Goal: Transaction & Acquisition: Download file/media

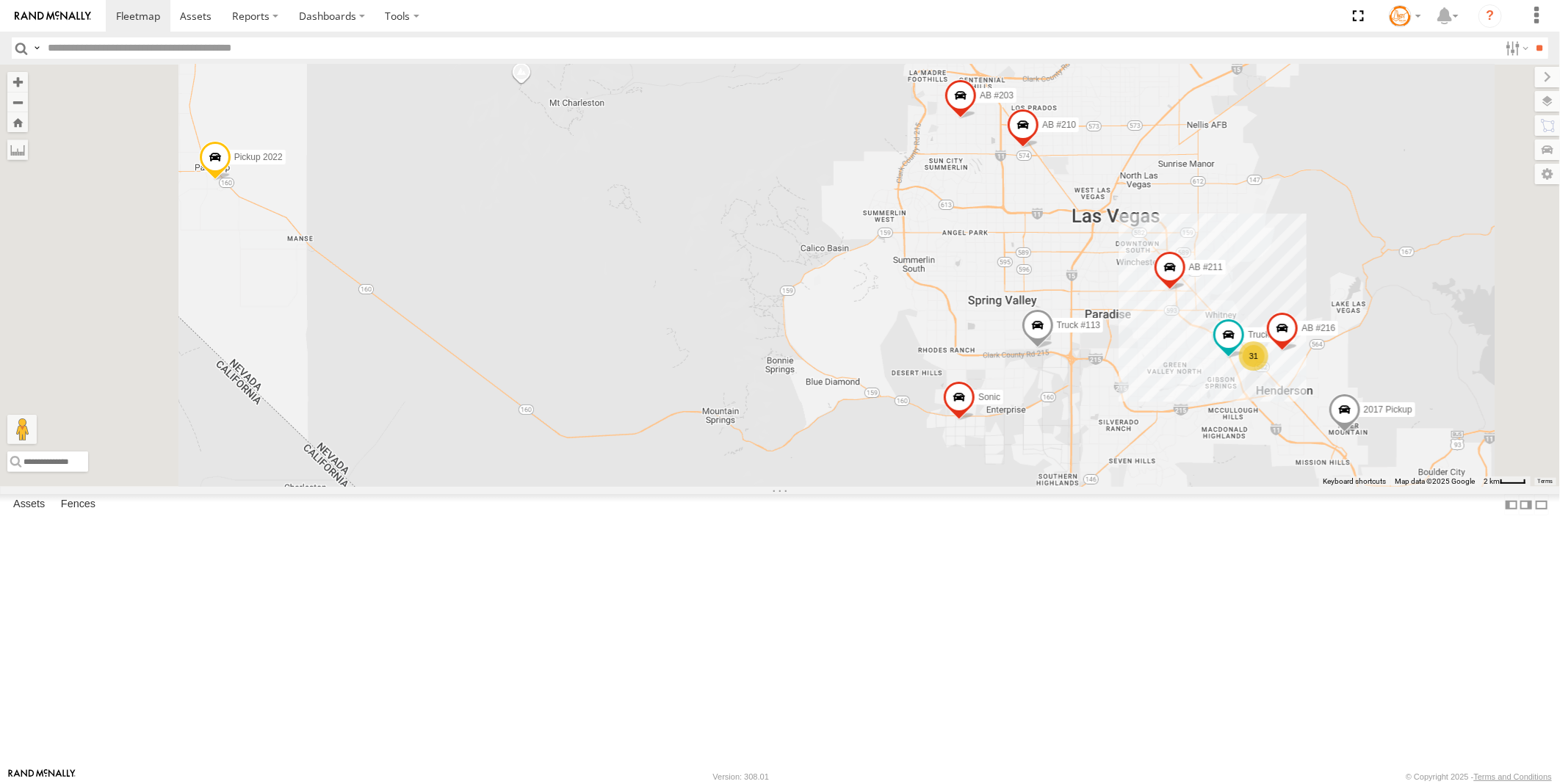
click at [0, 0] on link at bounding box center [0, 0] width 0 height 0
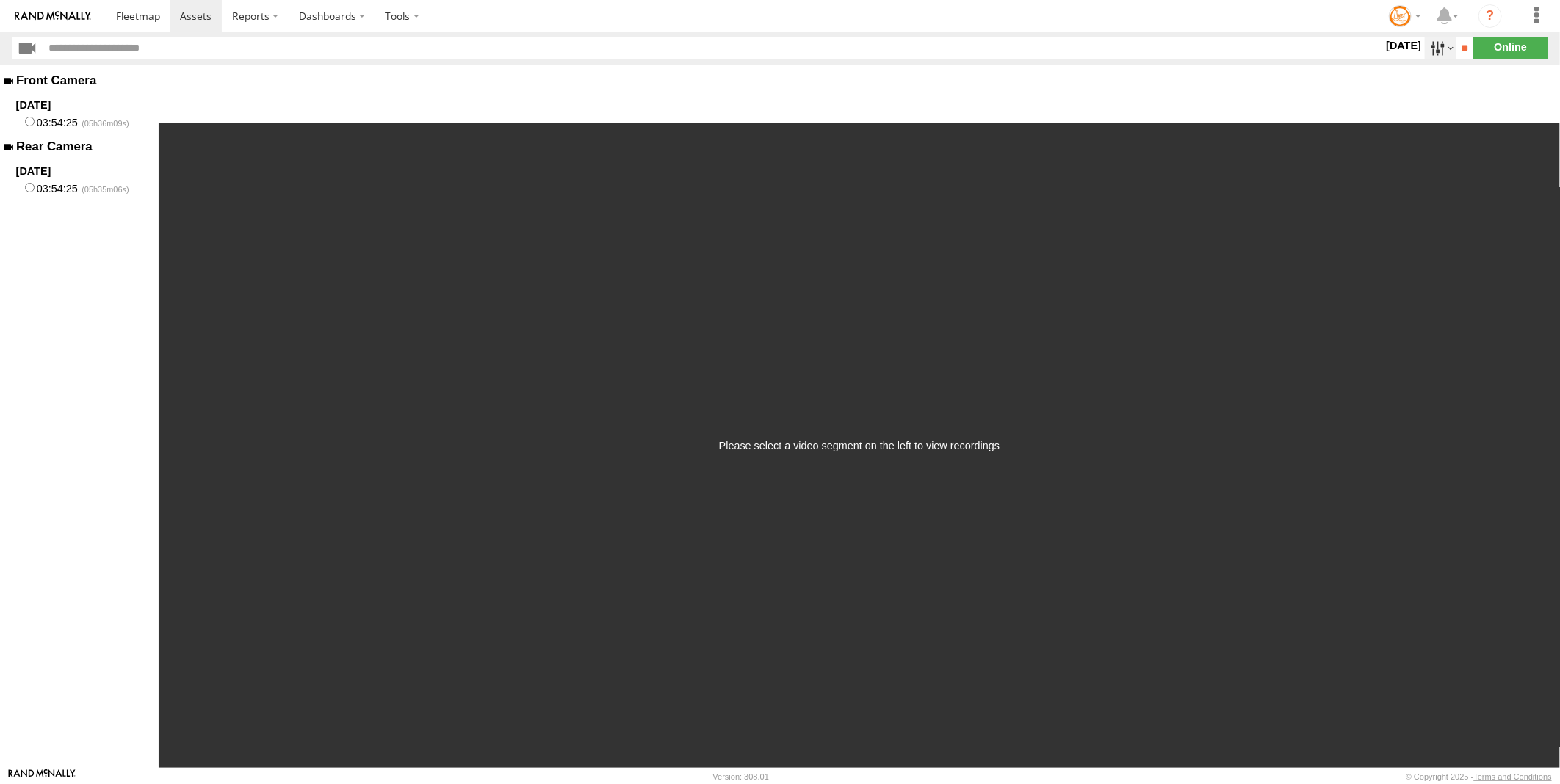
click at [1425, 49] on label at bounding box center [1440, 48] width 31 height 21
click at [0, 0] on label at bounding box center [0, 0] width 0 height 0
click at [1459, 46] on input "**" at bounding box center [1465, 48] width 17 height 21
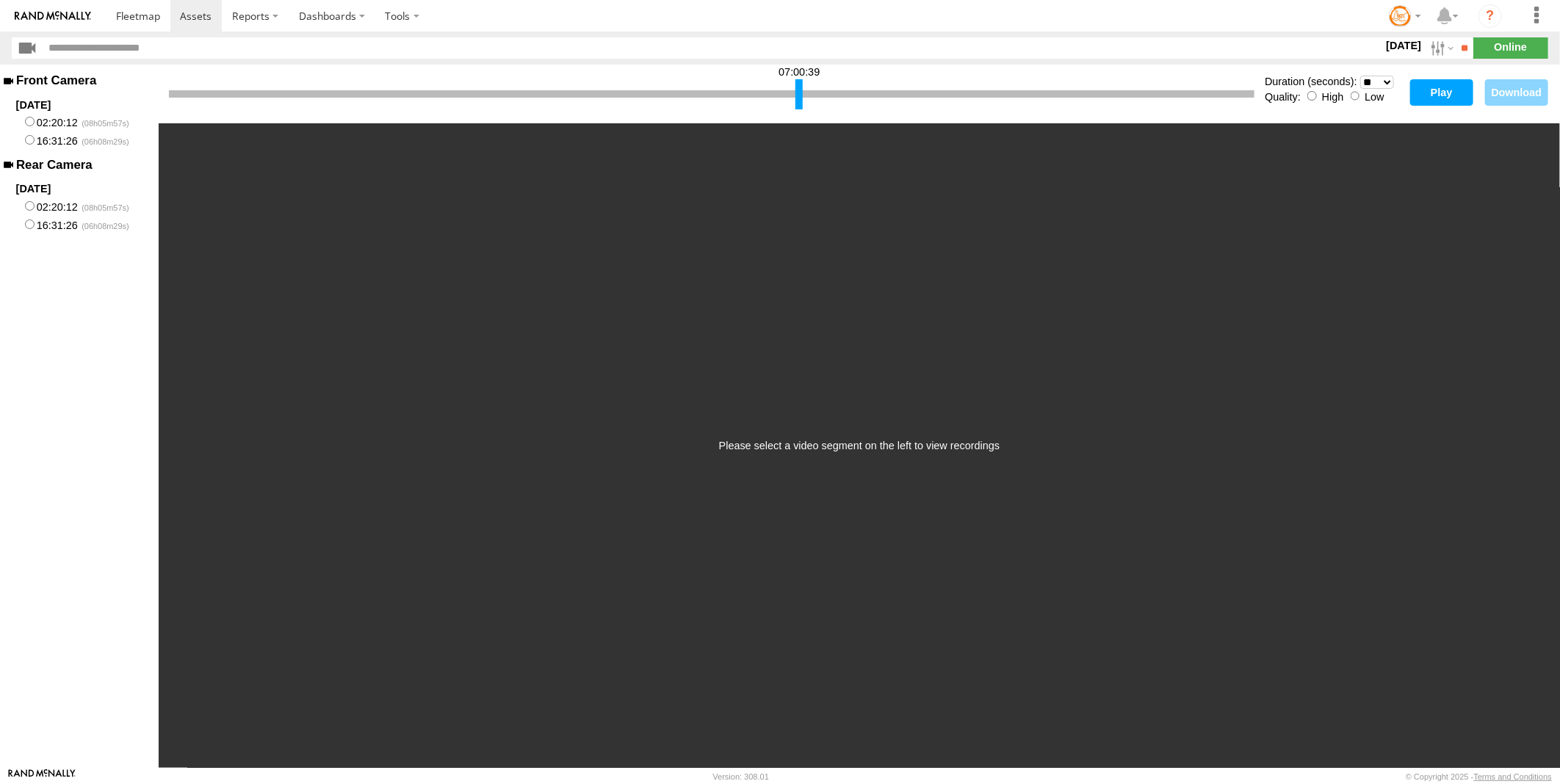
drag, startPoint x: 170, startPoint y: 101, endPoint x: 796, endPoint y: 103, distance: 626.0
click at [796, 103] on div at bounding box center [798, 94] width 7 height 30
click at [1383, 79] on select "* ** ** ** ** ** ** *** *** *** ***" at bounding box center [1378, 83] width 34 height 14
click at [1361, 76] on select "* ** ** ** ** ** ** *** *** *** ***" at bounding box center [1378, 83] width 34 height 14
click at [1447, 89] on button "Play" at bounding box center [1442, 92] width 63 height 27
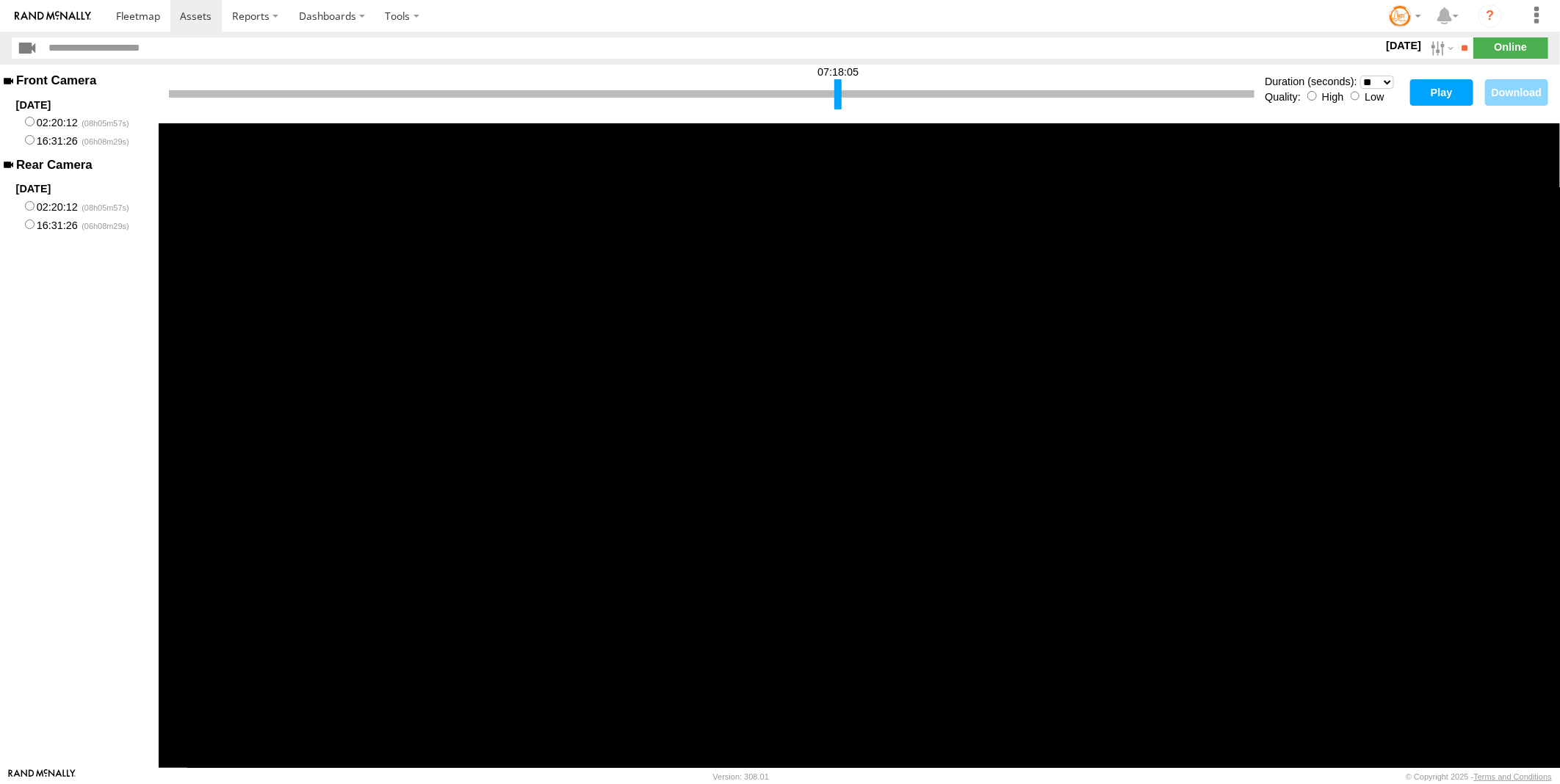
click at [837, 96] on div at bounding box center [837, 94] width 7 height 30
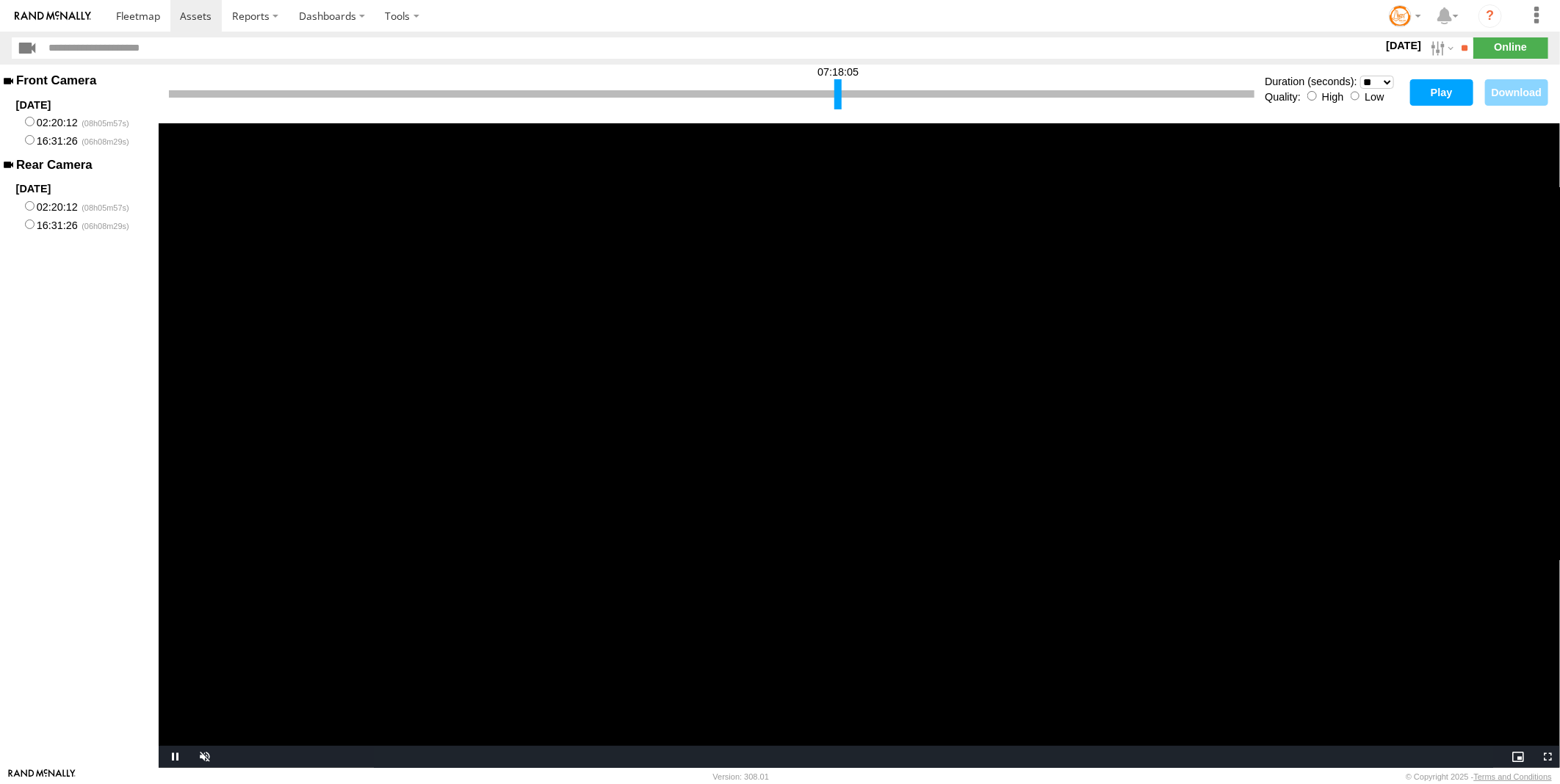
click at [1436, 95] on button "Play" at bounding box center [1442, 92] width 63 height 27
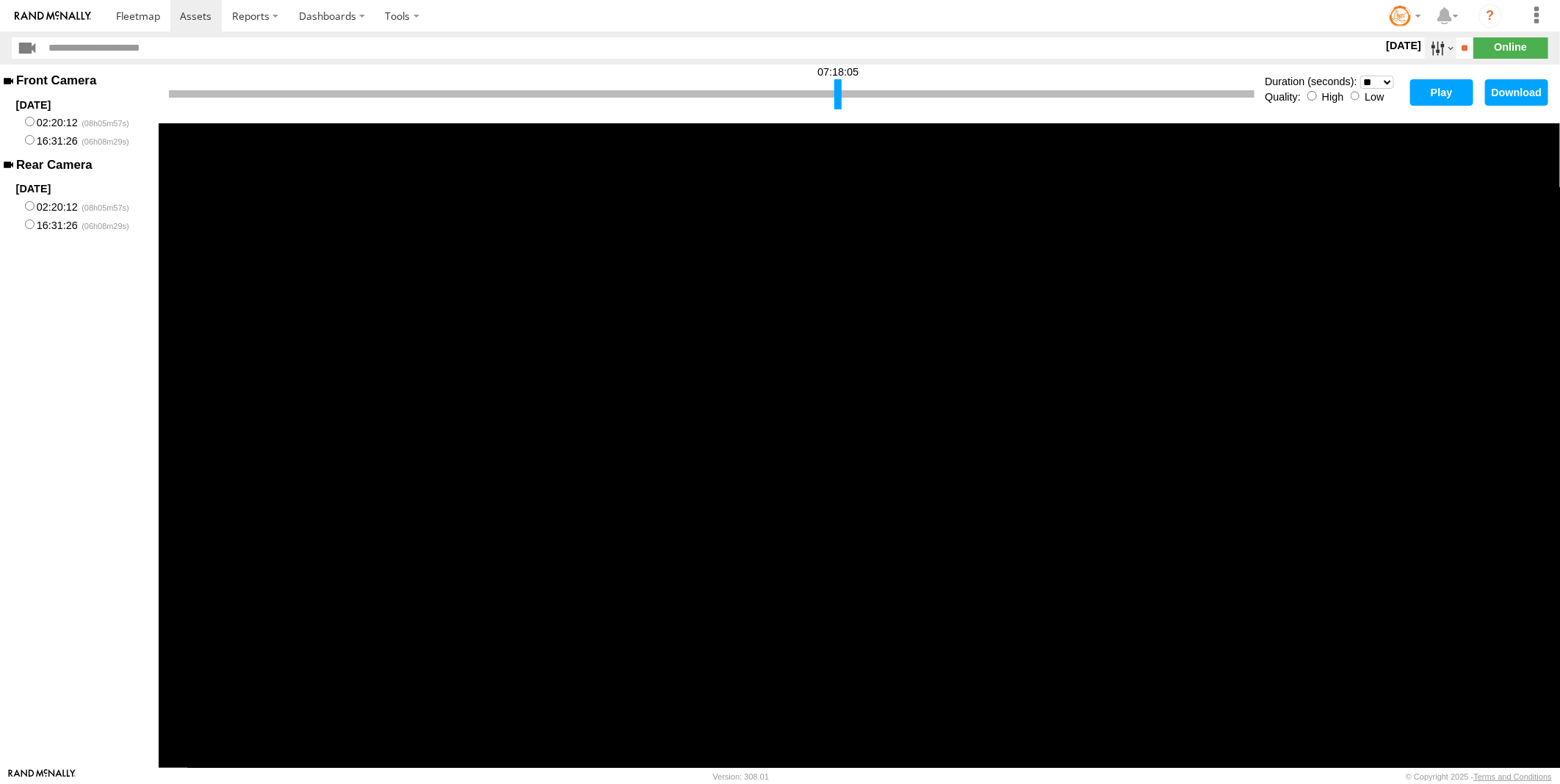
click at [1425, 50] on label at bounding box center [1440, 48] width 31 height 21
click at [0, 0] on label at bounding box center [0, 0] width 0 height 0
click at [1457, 48] on input "**" at bounding box center [1465, 48] width 17 height 21
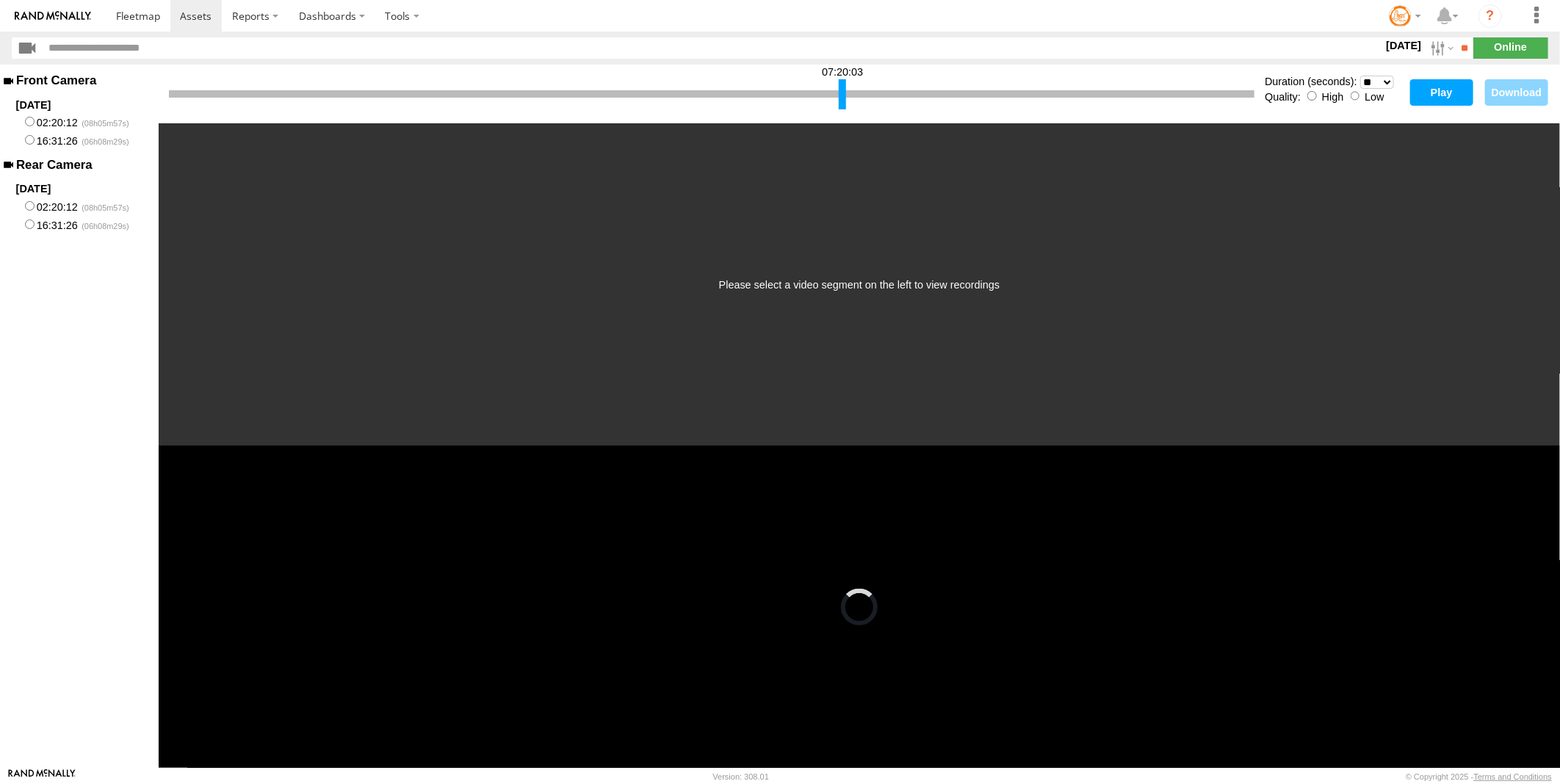
click at [843, 88] on div at bounding box center [842, 94] width 7 height 30
click at [1429, 91] on button "Play" at bounding box center [1442, 92] width 63 height 27
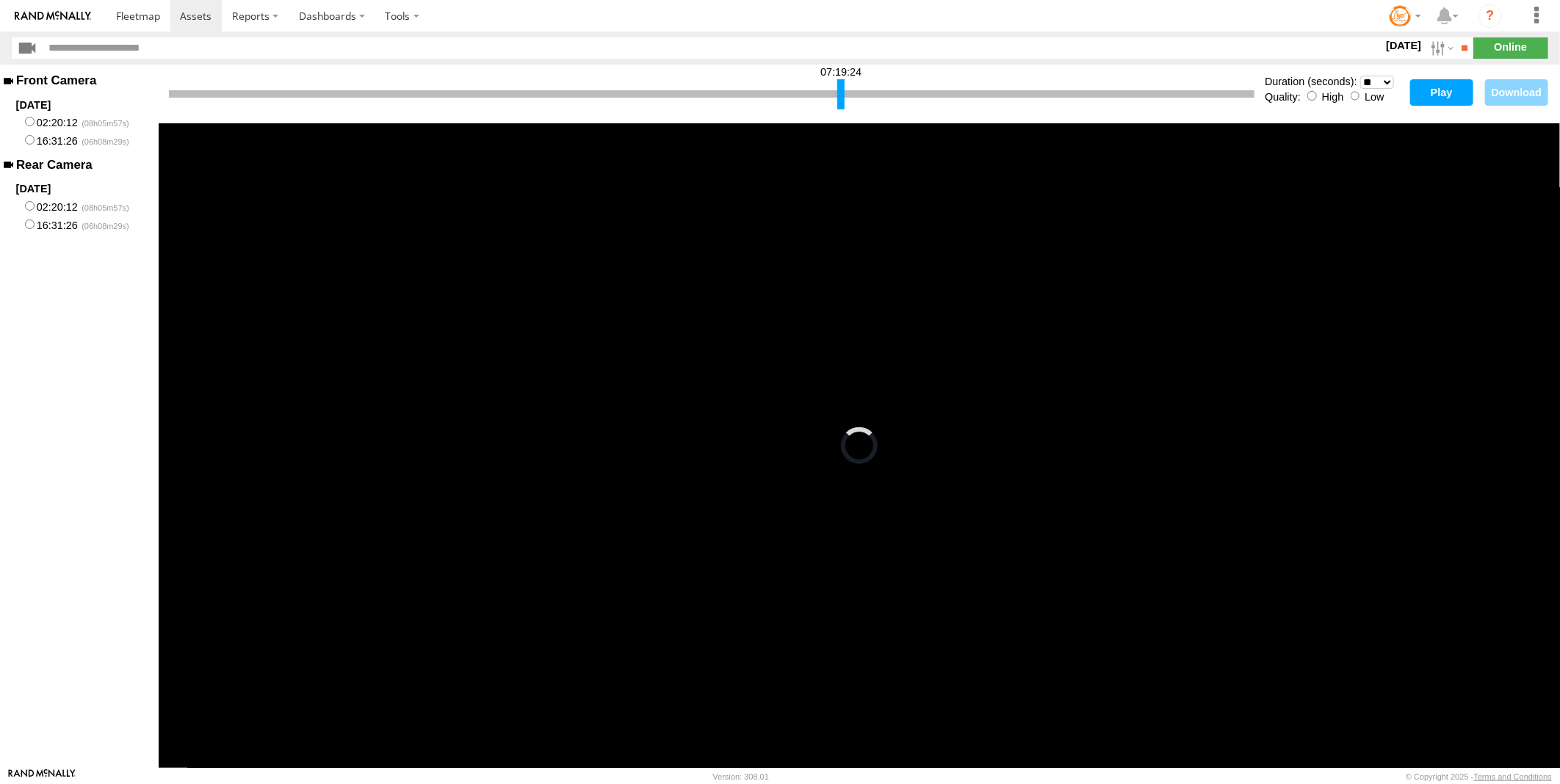
drag, startPoint x: 172, startPoint y: 87, endPoint x: 841, endPoint y: 116, distance: 669.6
click at [841, 116] on div "07:19:24 Duration (seconds): * ** ** ** ** ** ** *** *** *** *** Quality: High …" at bounding box center [859, 94] width 1401 height 59
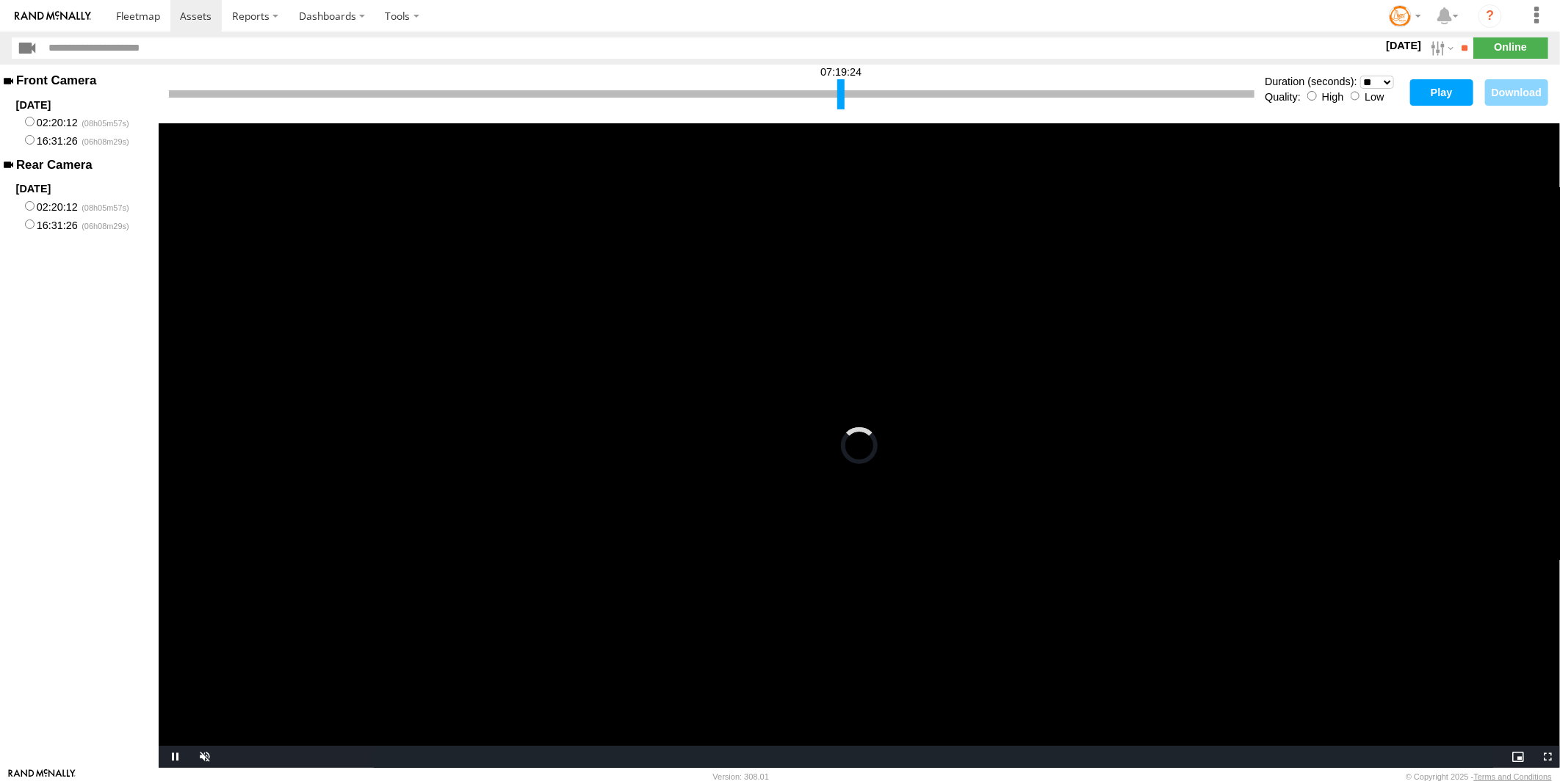
click at [1386, 81] on select "* ** ** ** ** ** ** *** *** *** ***" at bounding box center [1378, 83] width 34 height 14
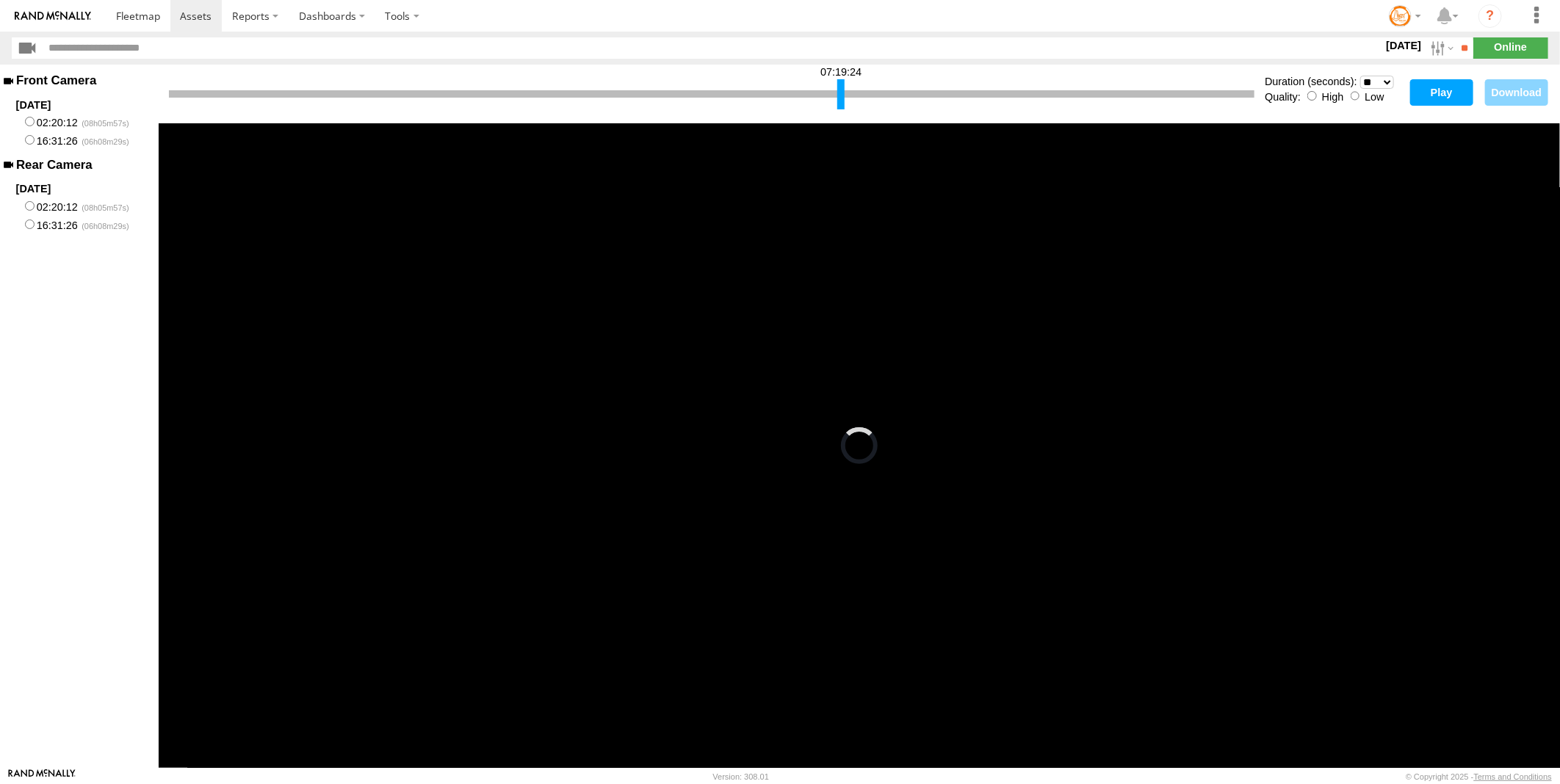
click at [1361, 76] on select "* ** ** ** ** ** ** *** *** *** ***" at bounding box center [1378, 83] width 34 height 14
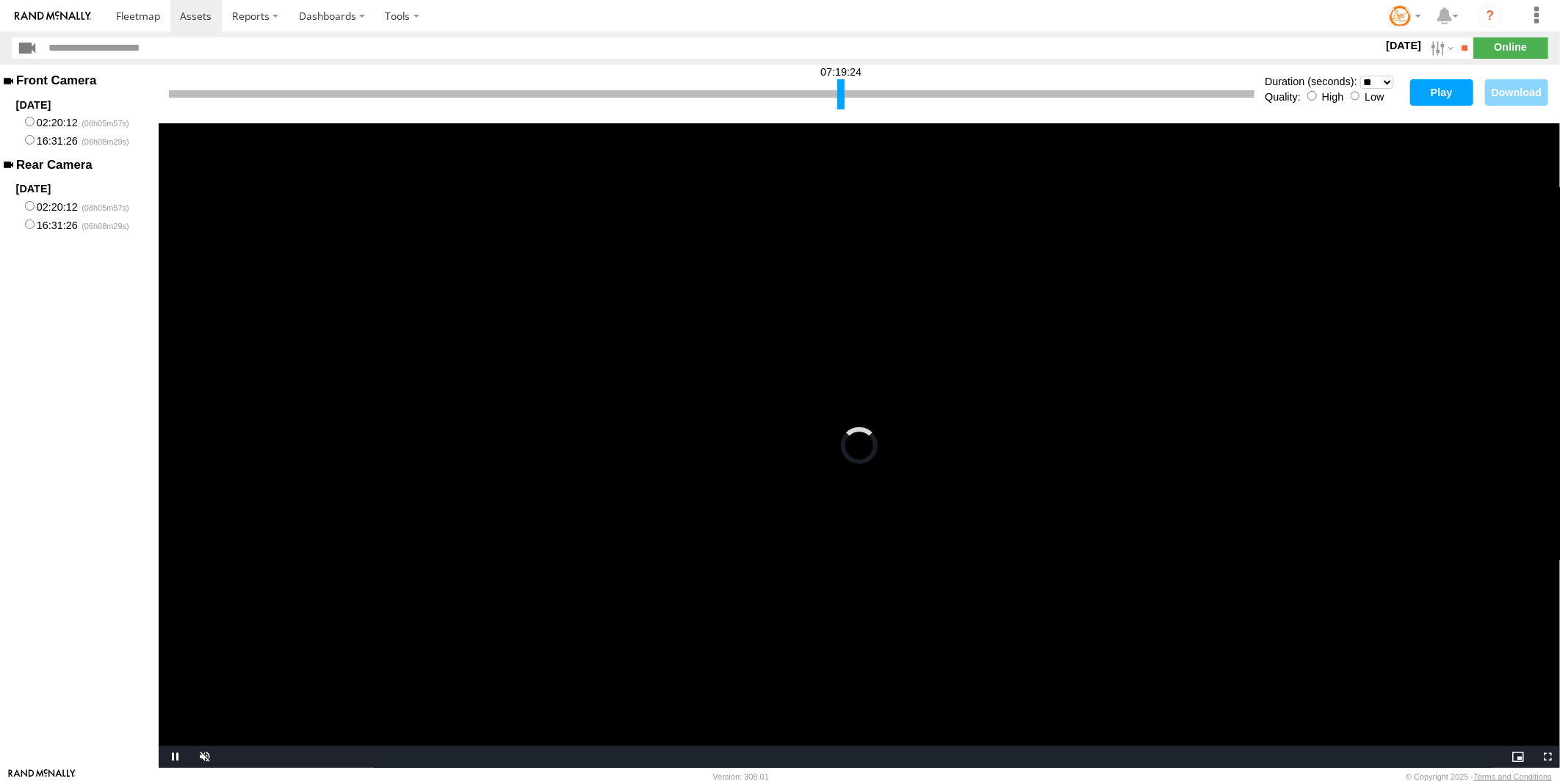
click at [1440, 93] on button "Play" at bounding box center [1442, 92] width 63 height 27
click at [845, 98] on div at bounding box center [842, 94] width 7 height 30
click at [1440, 91] on button "Play" at bounding box center [1442, 92] width 63 height 27
click at [171, 757] on span "Video Player" at bounding box center [174, 757] width 30 height 0
click at [172, 757] on span "Video Player" at bounding box center [174, 757] width 30 height 0
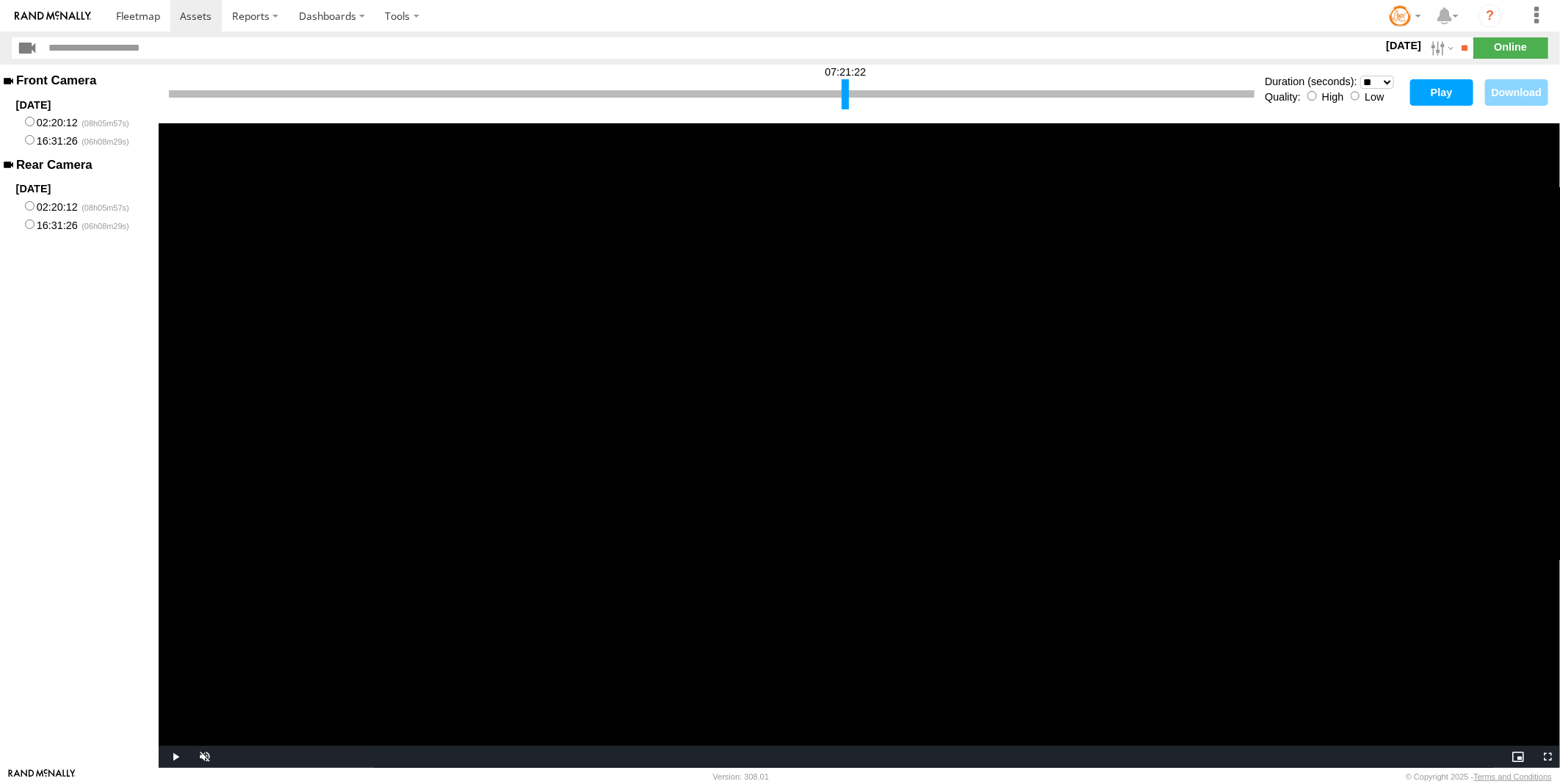
click at [845, 92] on div at bounding box center [845, 94] width 7 height 30
click at [1435, 91] on button "Play" at bounding box center [1442, 92] width 63 height 27
click at [1420, 82] on button "Play" at bounding box center [1442, 92] width 63 height 27
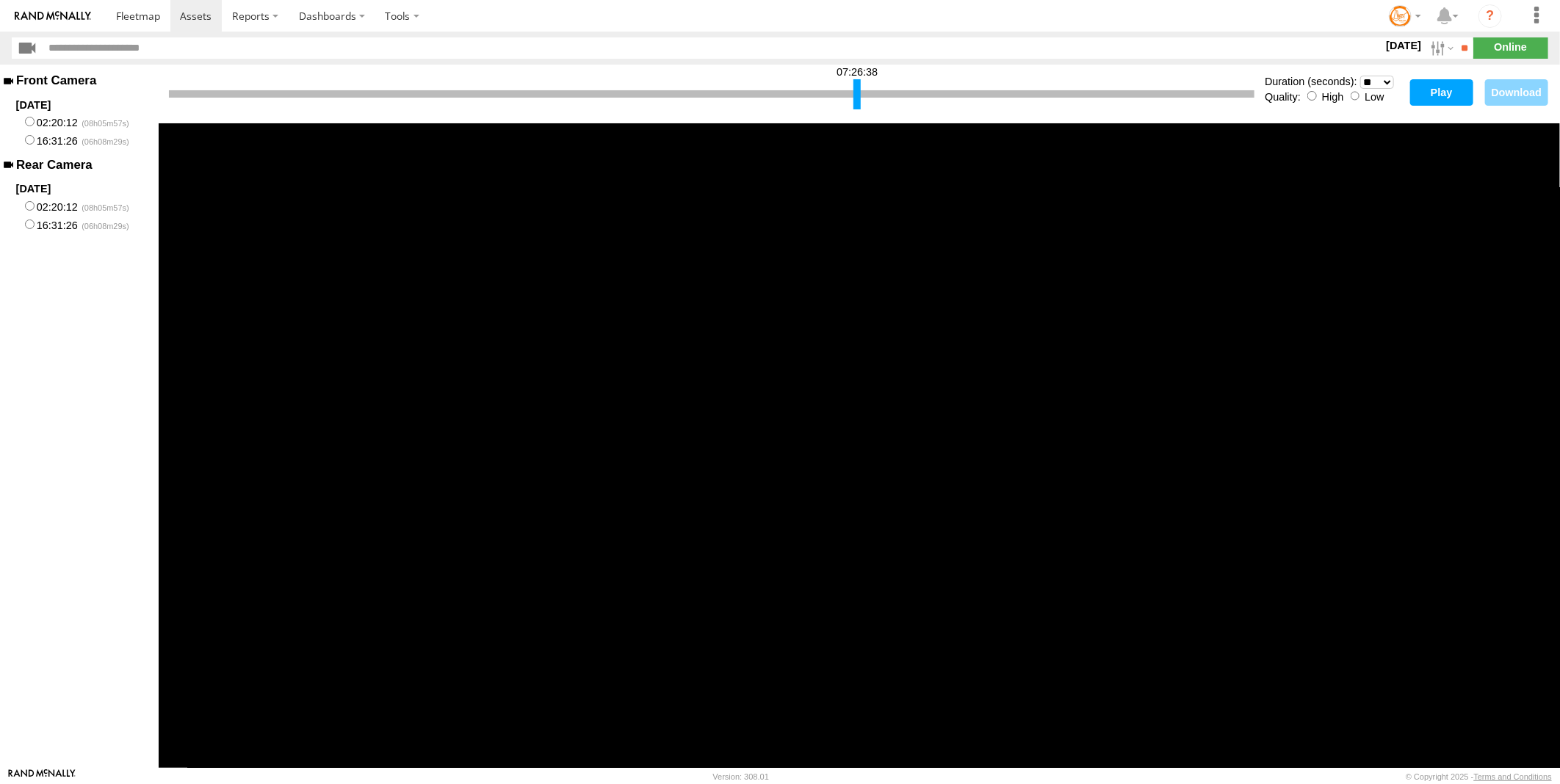
click at [853, 91] on div at bounding box center [712, 94] width 1085 height 7
click at [1425, 98] on button "Play" at bounding box center [1442, 92] width 63 height 27
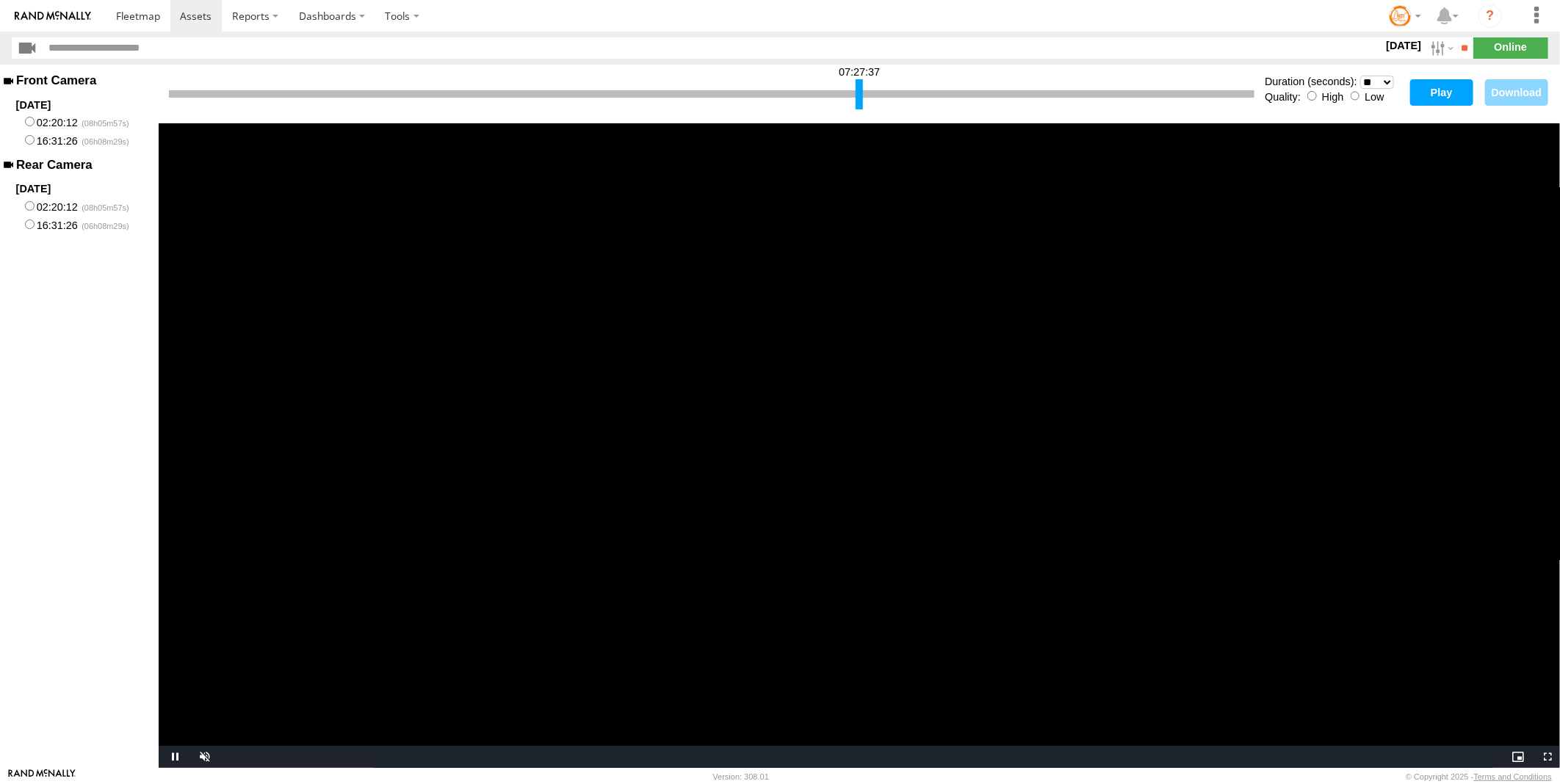
click at [857, 87] on div at bounding box center [859, 94] width 7 height 30
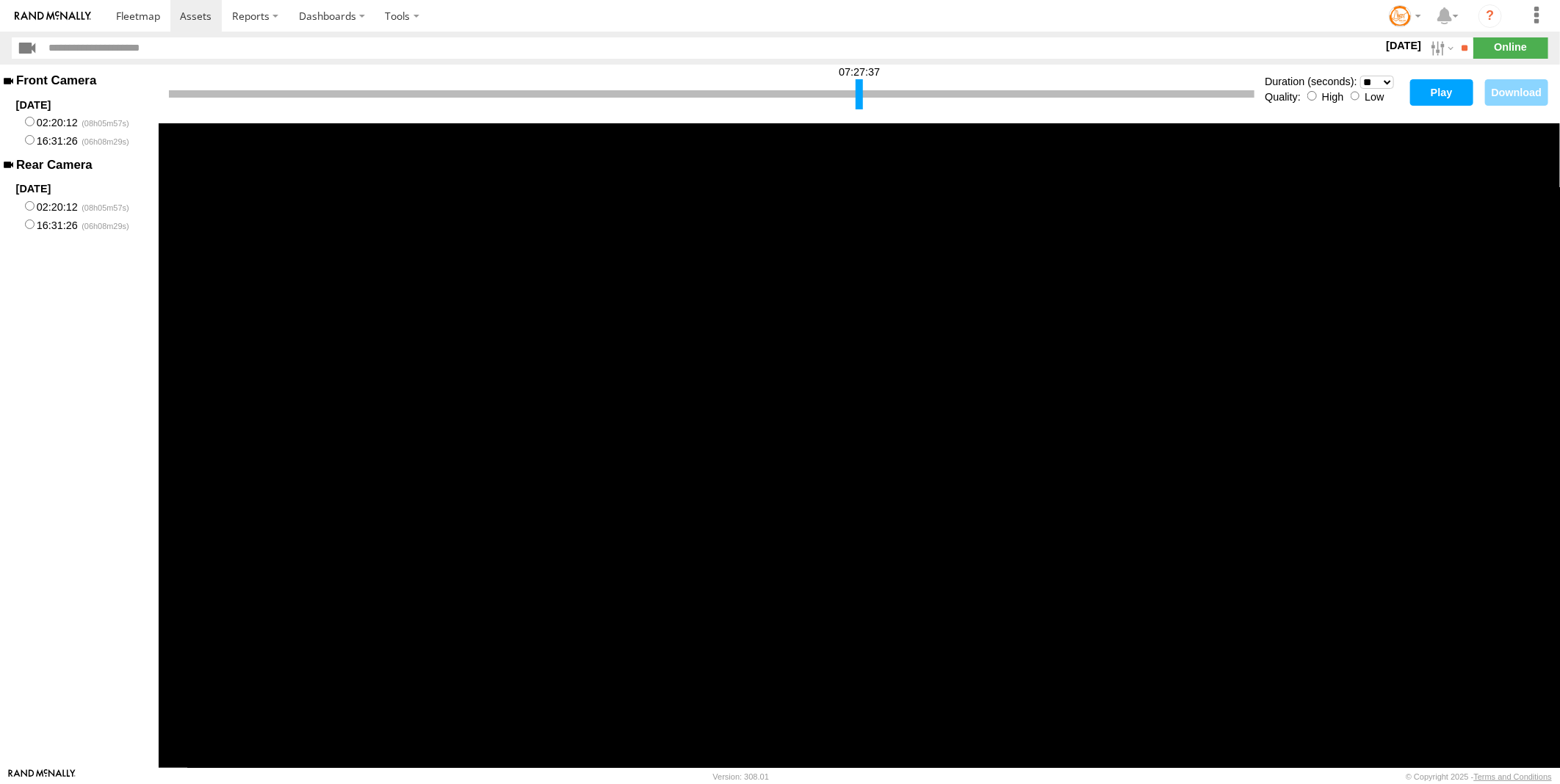
click at [1436, 91] on button "Play" at bounding box center [1442, 92] width 63 height 27
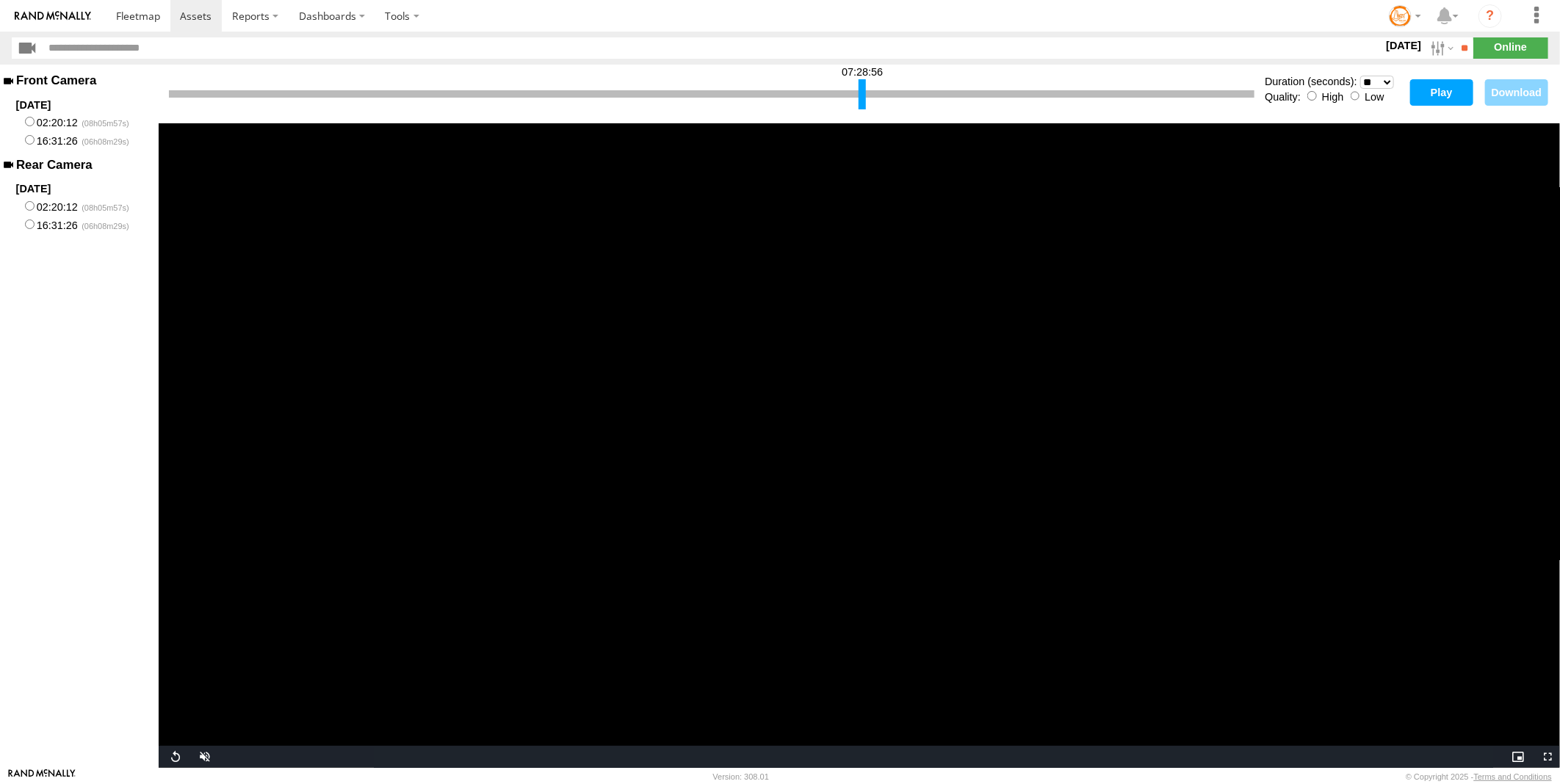
click at [863, 91] on div at bounding box center [862, 94] width 7 height 30
click at [1436, 86] on button "Play" at bounding box center [1442, 92] width 63 height 27
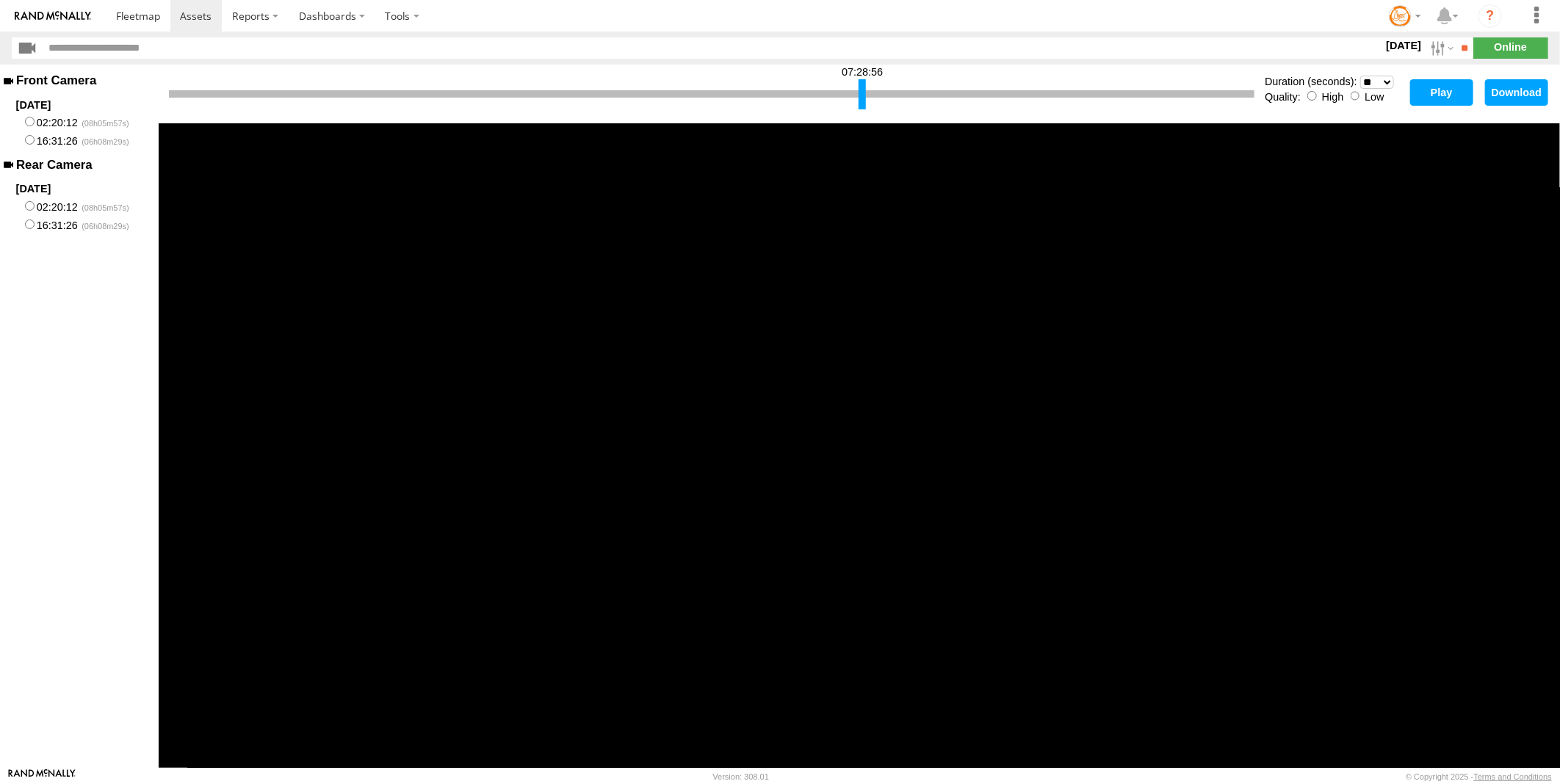
click at [1391, 79] on select "* ** ** ** ** ** ** *** *** *** ***" at bounding box center [1378, 83] width 34 height 14
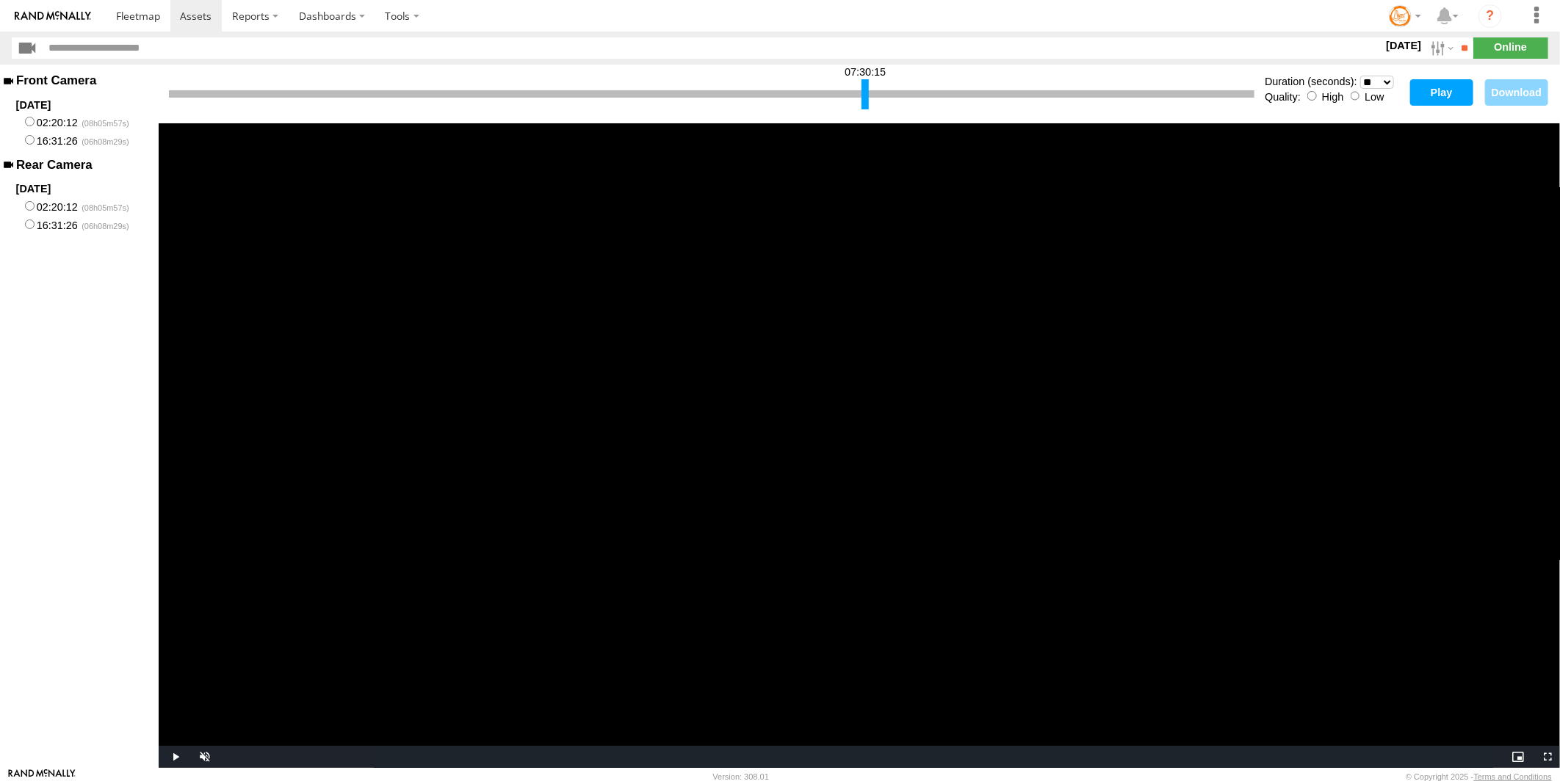
click at [866, 98] on div at bounding box center [865, 94] width 7 height 30
click at [1445, 89] on button "Play" at bounding box center [1442, 92] width 63 height 27
click at [786, 91] on div at bounding box center [712, 94] width 1085 height 7
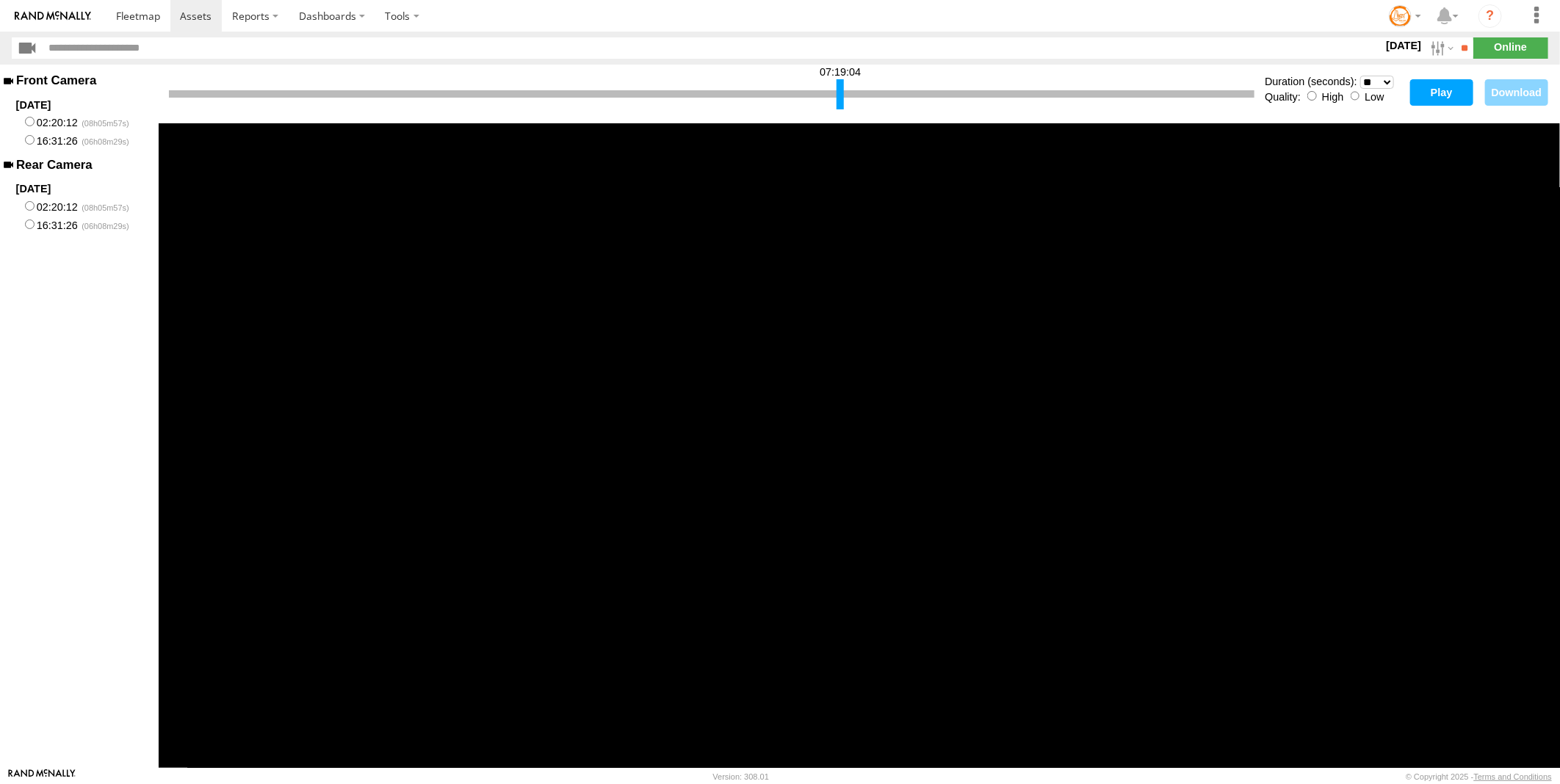
drag, startPoint x: 862, startPoint y: 89, endPoint x: 837, endPoint y: 100, distance: 27.3
click at [837, 100] on div at bounding box center [840, 94] width 7 height 30
click at [839, 100] on div at bounding box center [840, 94] width 7 height 30
click at [1433, 91] on button "Play" at bounding box center [1442, 92] width 63 height 27
click at [1440, 90] on button "Play" at bounding box center [1442, 92] width 63 height 27
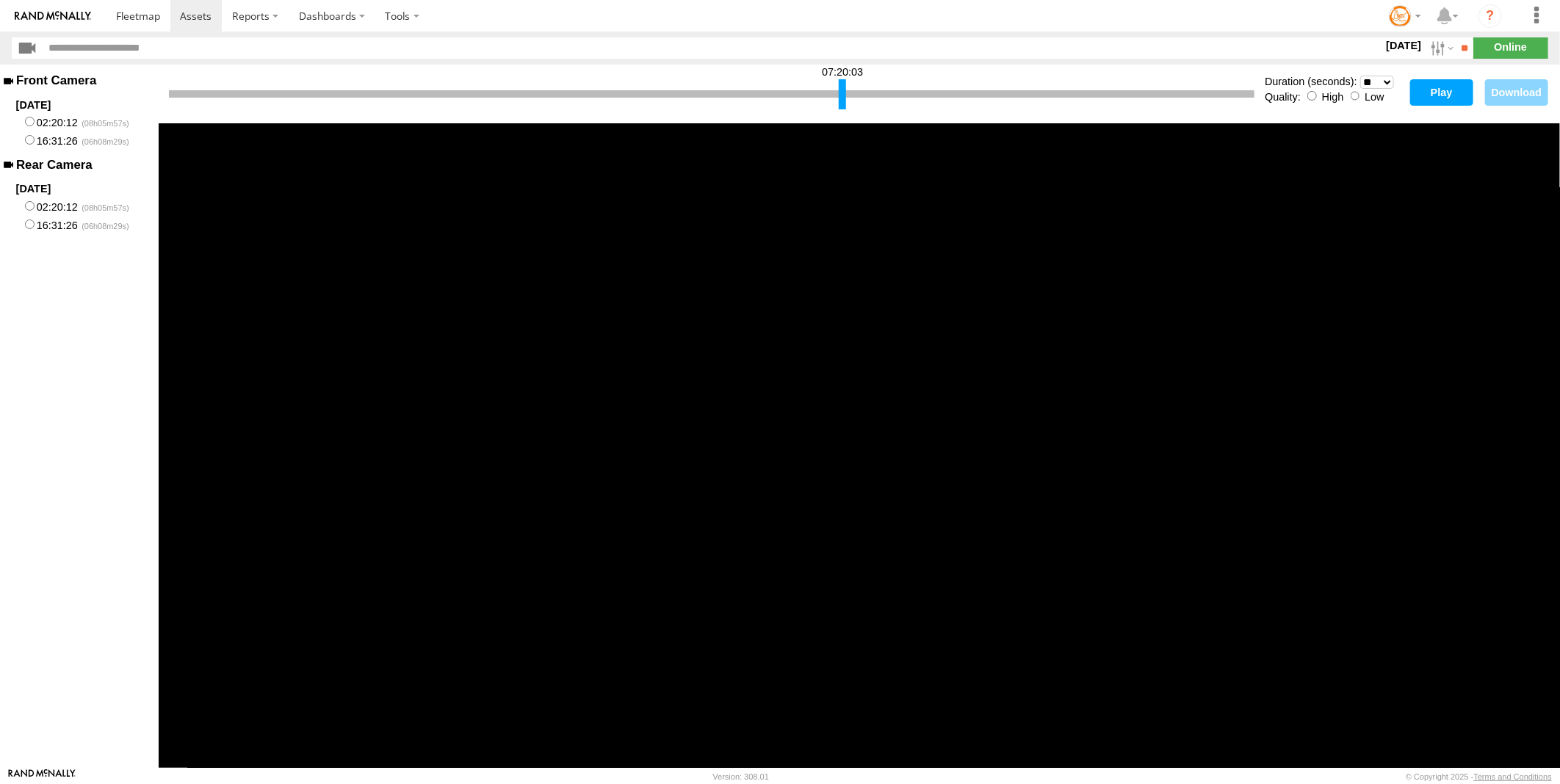
click at [842, 103] on div at bounding box center [842, 94] width 7 height 30
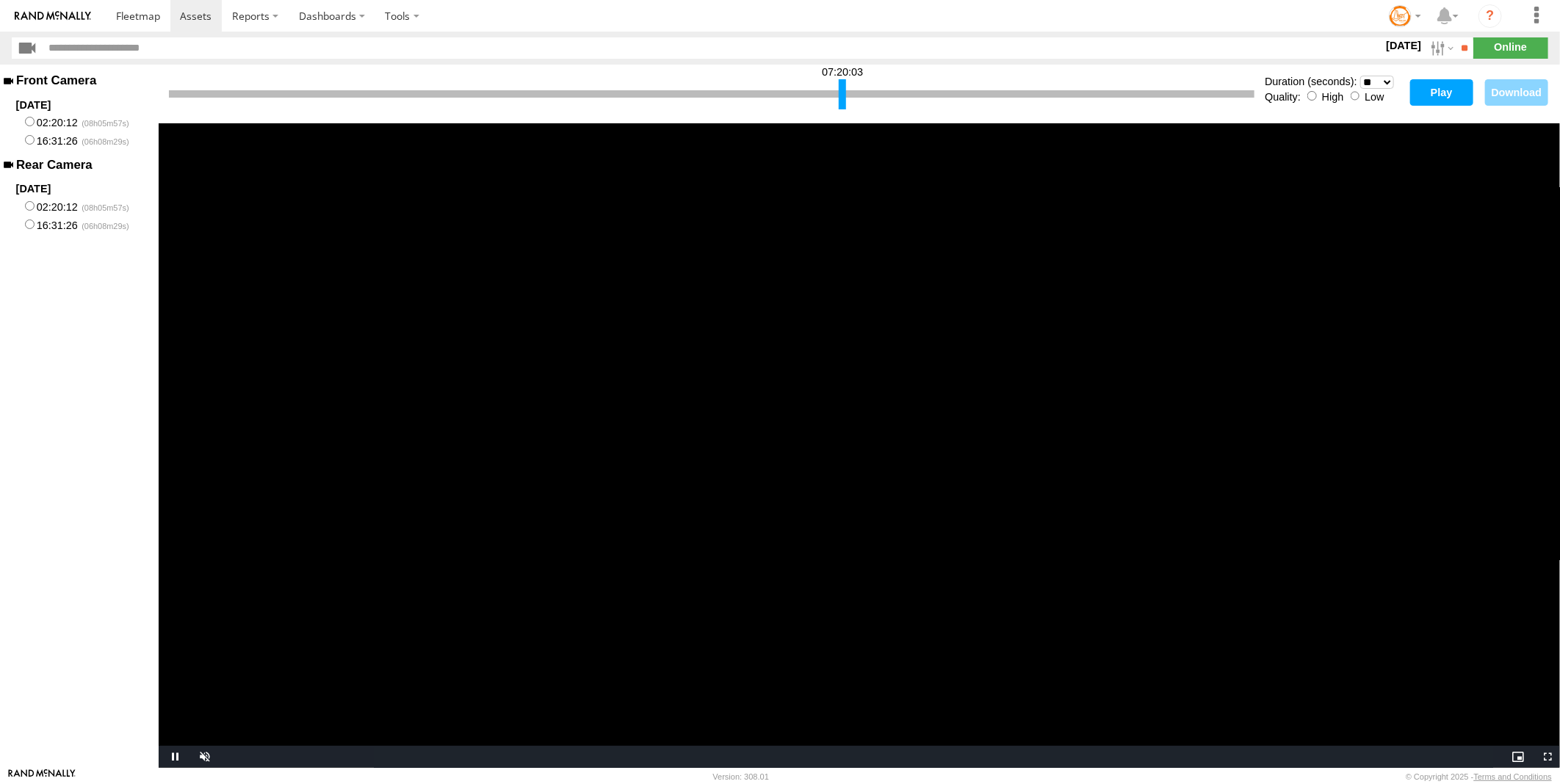
click at [1431, 90] on button "Play" at bounding box center [1442, 92] width 63 height 27
click at [173, 757] on span "Video Player" at bounding box center [174, 757] width 30 height 0
click at [839, 103] on div at bounding box center [840, 94] width 7 height 30
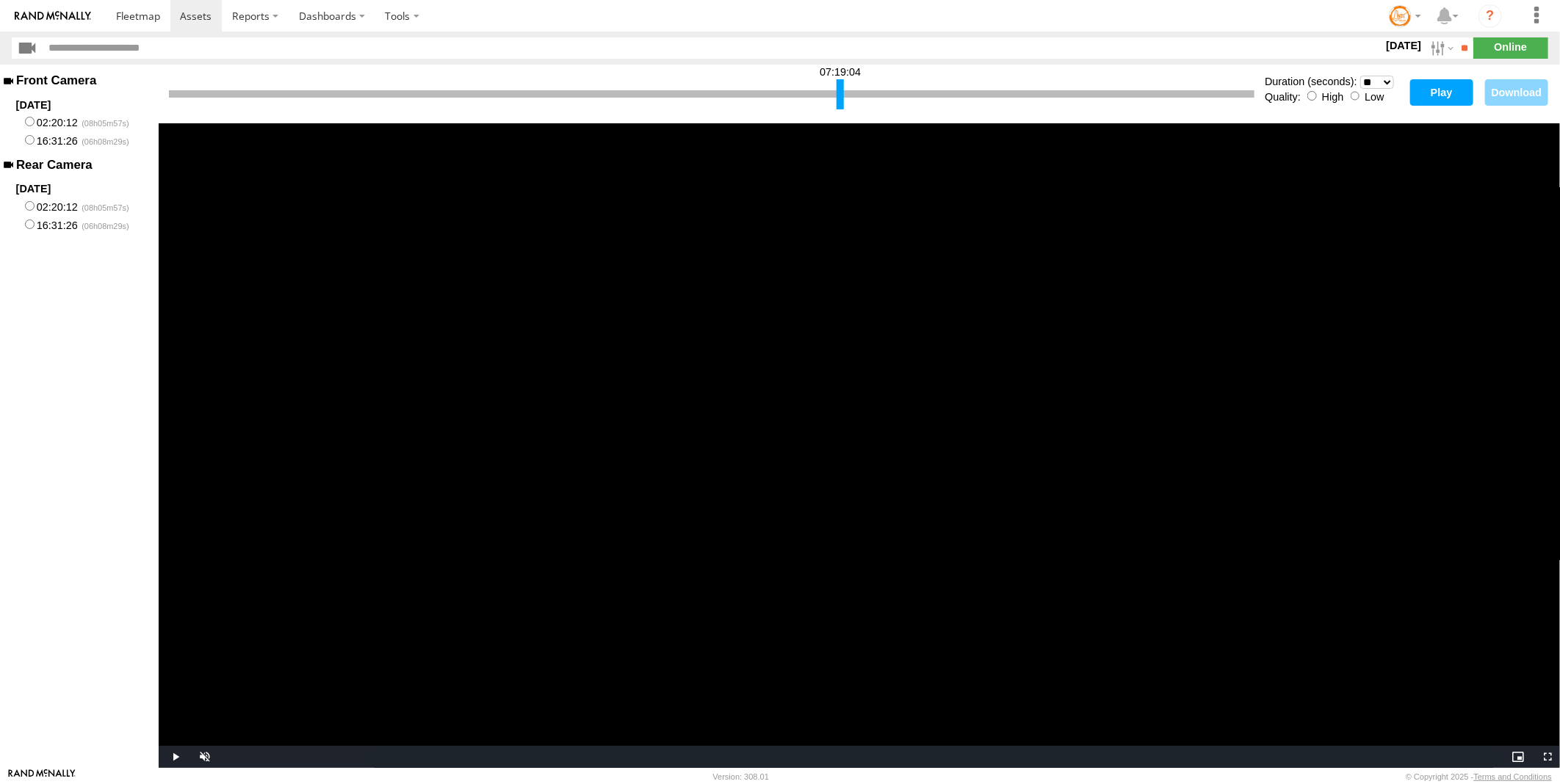
click at [174, 746] on video "Video Player" at bounding box center [859, 446] width 1401 height 645
click at [174, 757] on span "Video Player" at bounding box center [174, 757] width 30 height 0
click at [1434, 102] on button "Play" at bounding box center [1442, 92] width 63 height 27
click at [172, 757] on span "Video Player" at bounding box center [174, 757] width 30 height 0
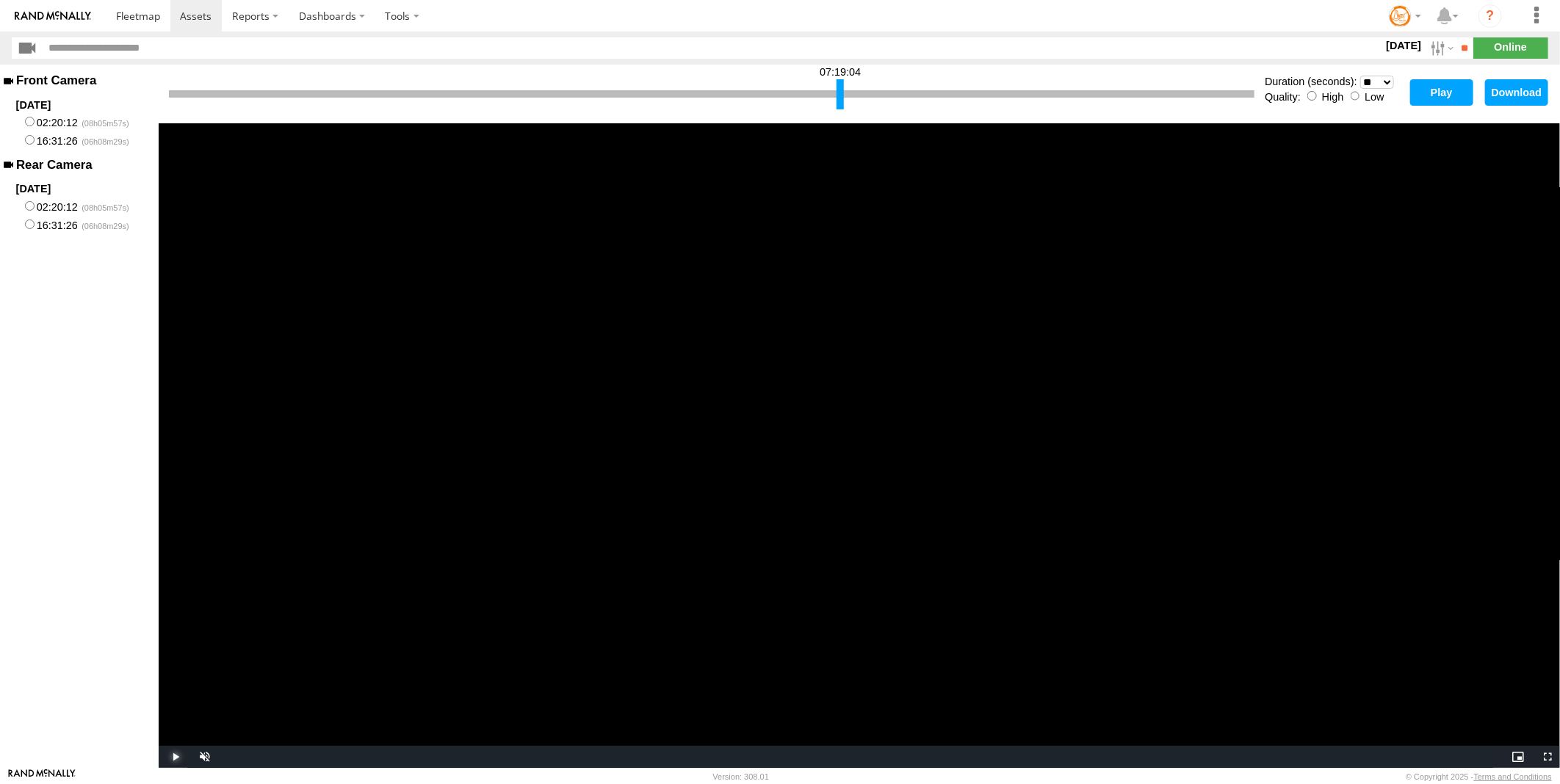
click at [175, 757] on span "Video Player" at bounding box center [174, 757] width 30 height 0
click at [174, 757] on span "Video Player" at bounding box center [174, 757] width 30 height 0
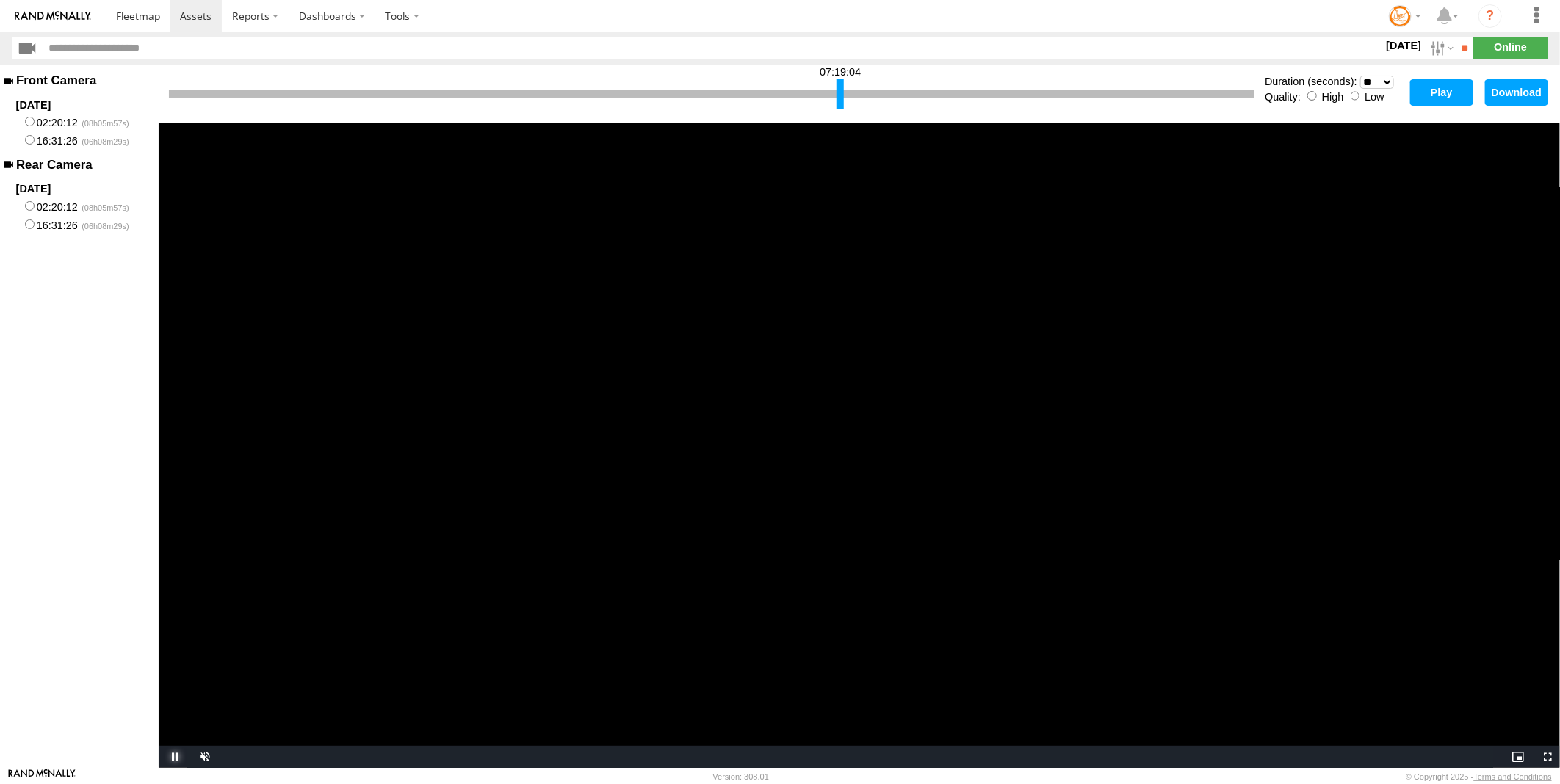
click at [174, 757] on span "Video Player" at bounding box center [174, 757] width 30 height 0
click at [174, 757] on span "Video Player" at bounding box center [174, 757] width 30 height 0
click at [163, 757] on span "Video Player" at bounding box center [174, 757] width 30 height 0
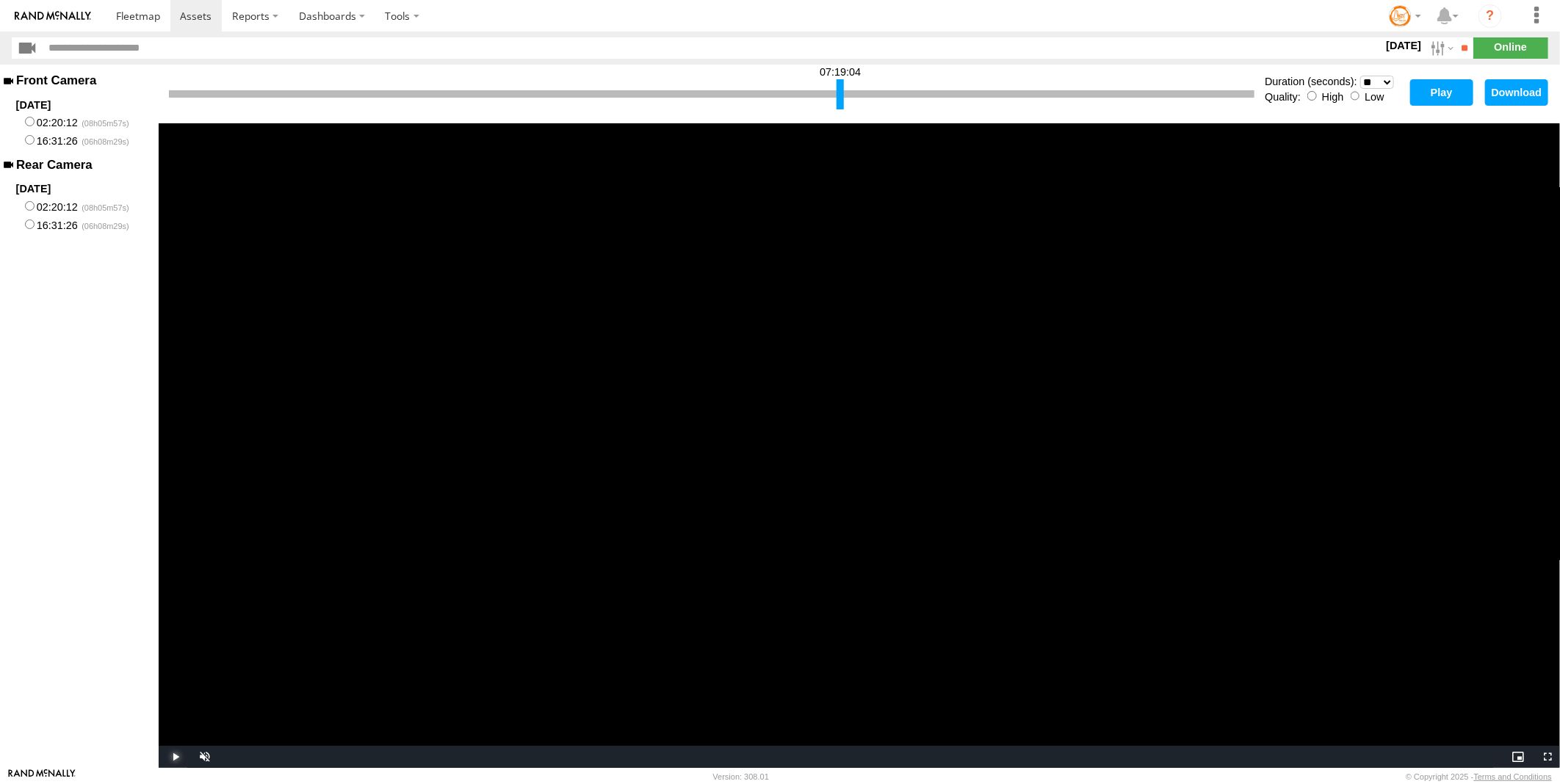
click at [160, 757] on span "Video Player" at bounding box center [174, 757] width 30 height 0
click at [159, 757] on span "Video Player" at bounding box center [174, 757] width 30 height 0
click at [156, 759] on div "Front Camera [DATE] 02:20:12 16:31:26 Rear Camera [DATE] 02:20:12 16:31:26" at bounding box center [79, 417] width 159 height 703
click at [174, 757] on span "Video Player" at bounding box center [174, 757] width 30 height 0
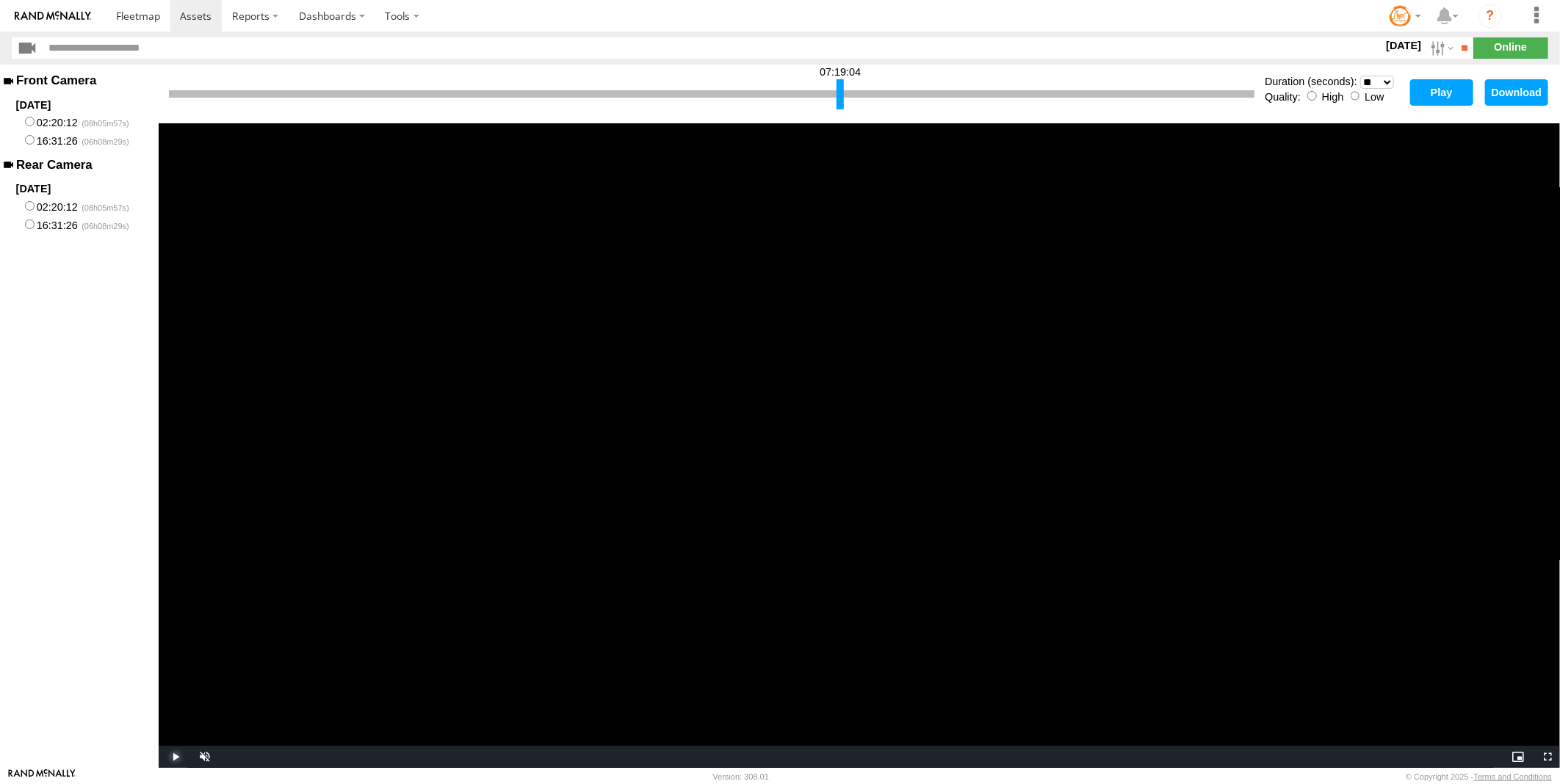
click at [171, 757] on span "Video Player" at bounding box center [174, 757] width 30 height 0
click at [169, 757] on span "Video Player" at bounding box center [174, 757] width 30 height 0
click at [174, 757] on span "Video Player" at bounding box center [174, 757] width 30 height 0
click at [174, 757] on span "Video Player" at bounding box center [174, 757] width 30 height 0
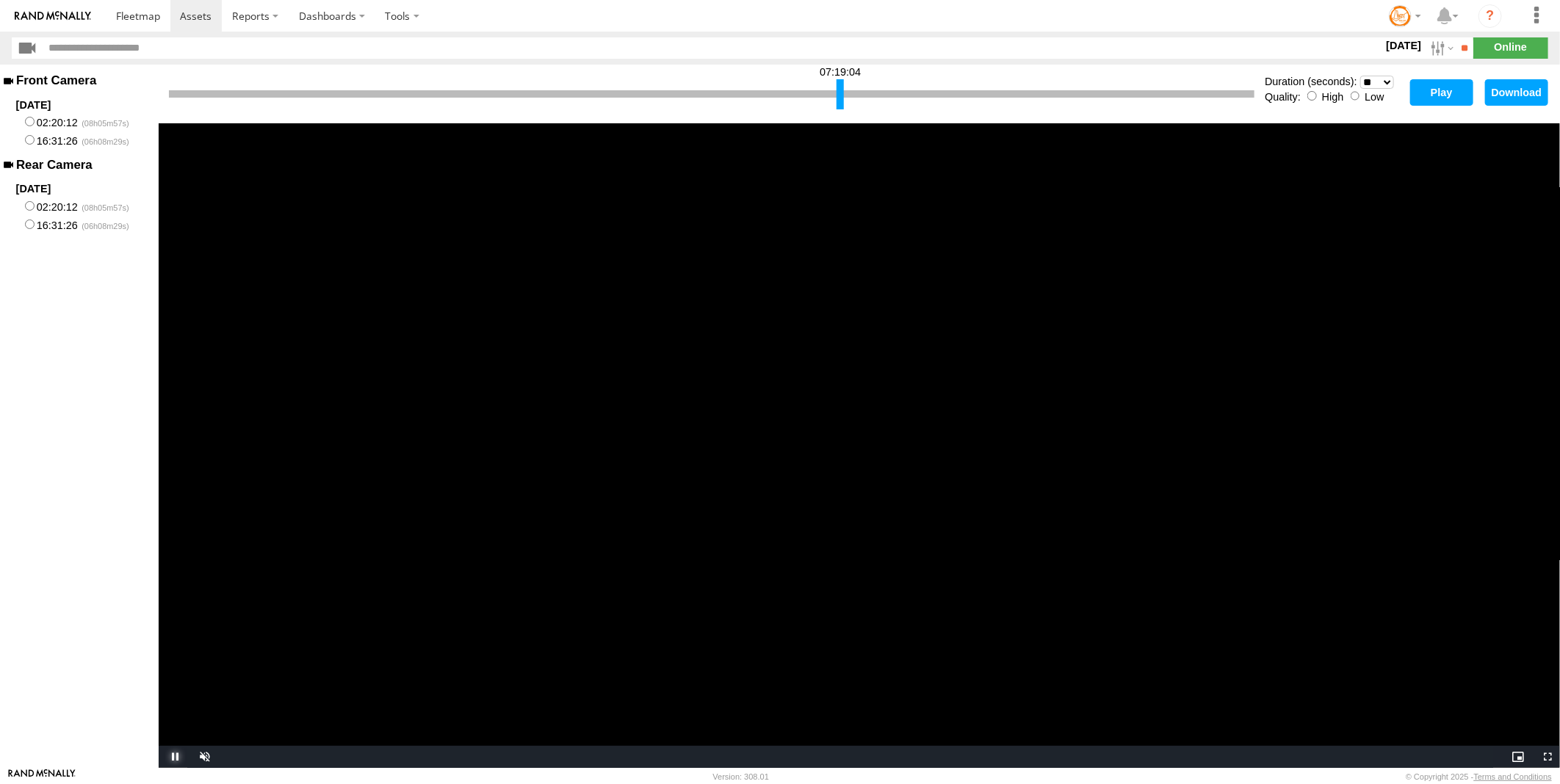
click at [174, 757] on span "Video Player" at bounding box center [174, 757] width 30 height 0
click at [171, 757] on span "Video Player" at bounding box center [174, 757] width 30 height 0
click at [166, 757] on span "Video Player" at bounding box center [174, 757] width 30 height 0
click at [170, 757] on span "Video Player" at bounding box center [174, 757] width 30 height 0
click at [839, 91] on div at bounding box center [841, 94] width 7 height 30
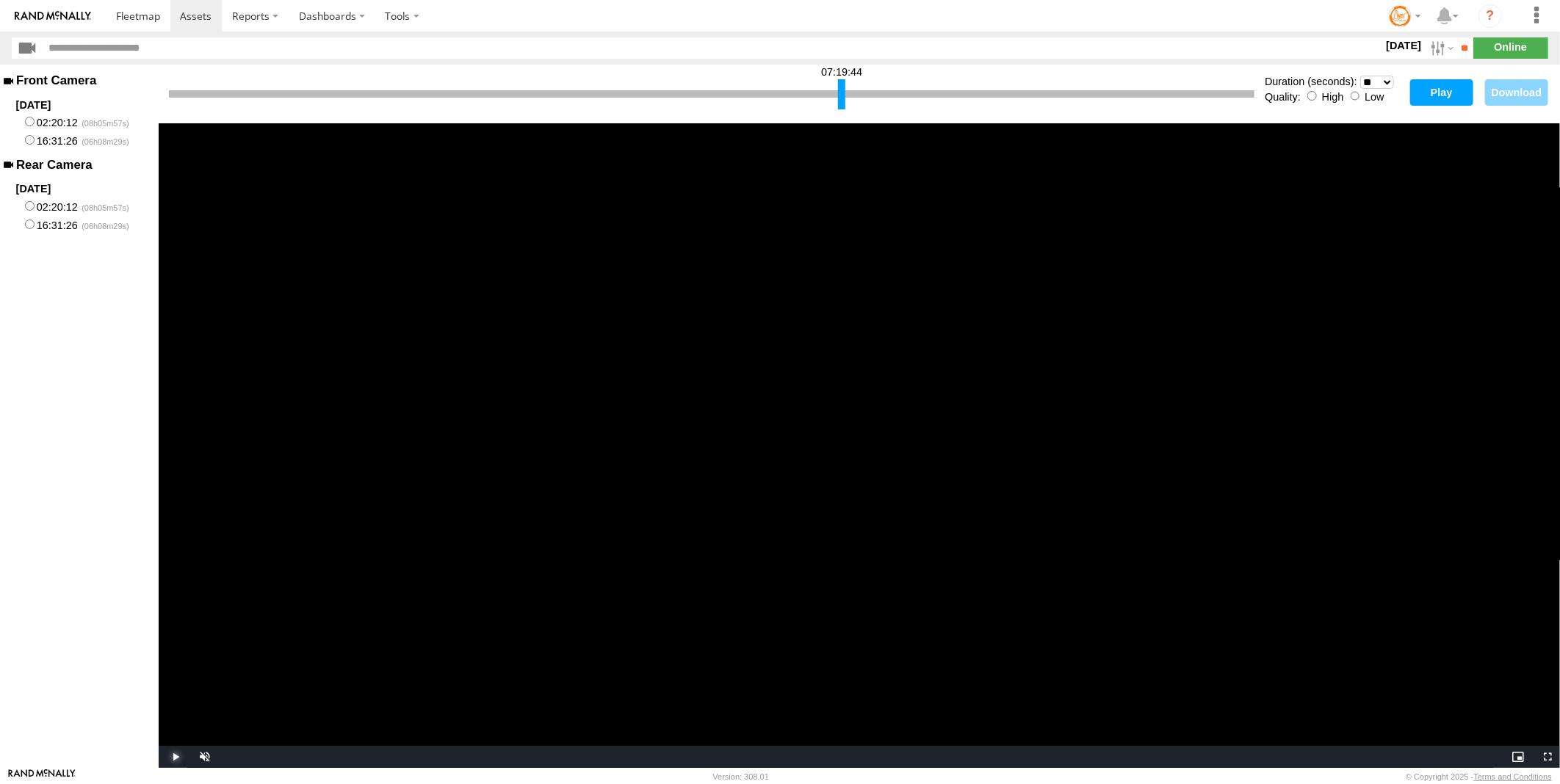
click at [174, 757] on span "Video Player" at bounding box center [174, 757] width 30 height 0
click at [176, 757] on span "Video Player" at bounding box center [174, 757] width 30 height 0
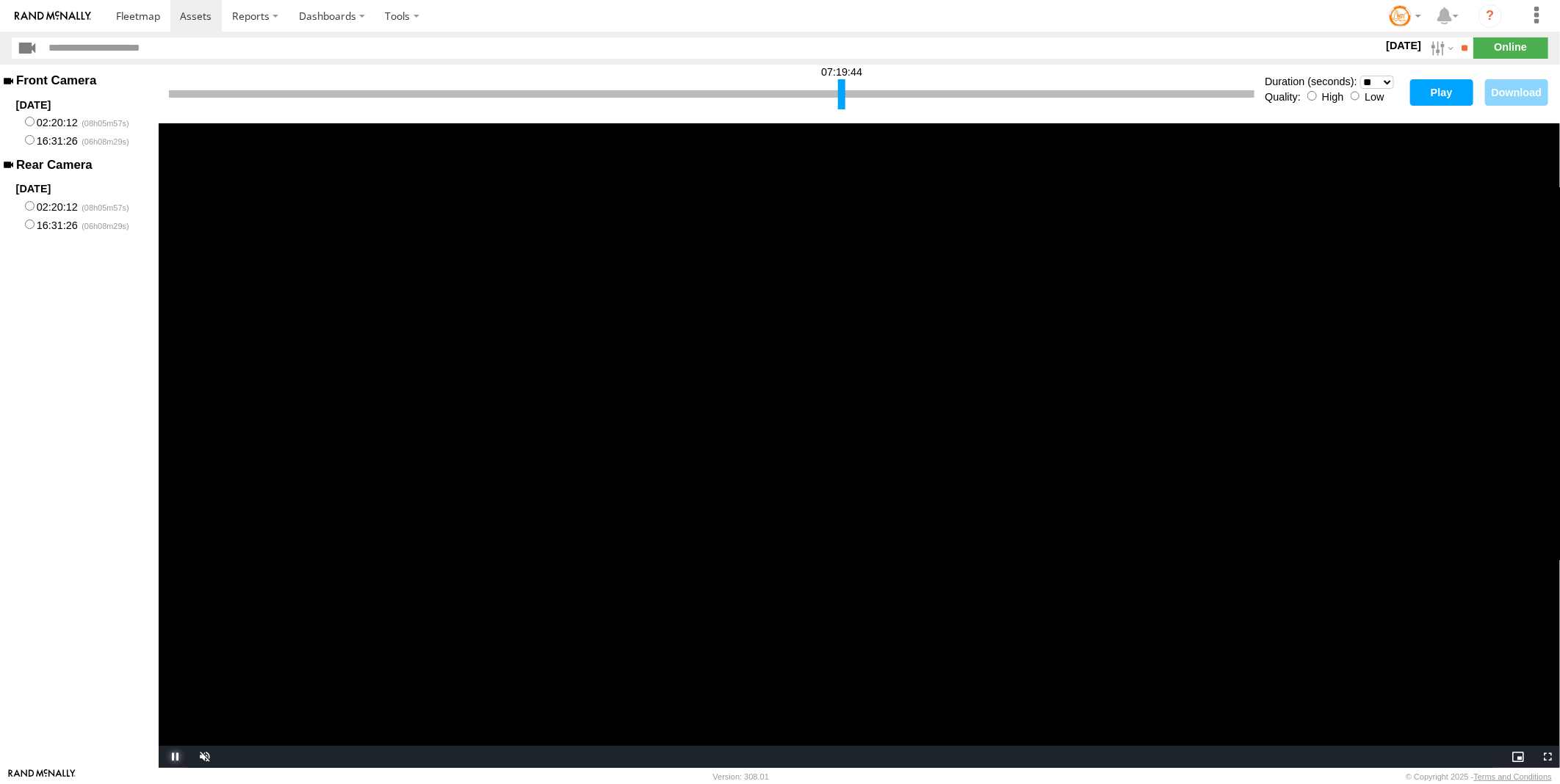
click at [176, 757] on span "Video Player" at bounding box center [174, 757] width 30 height 0
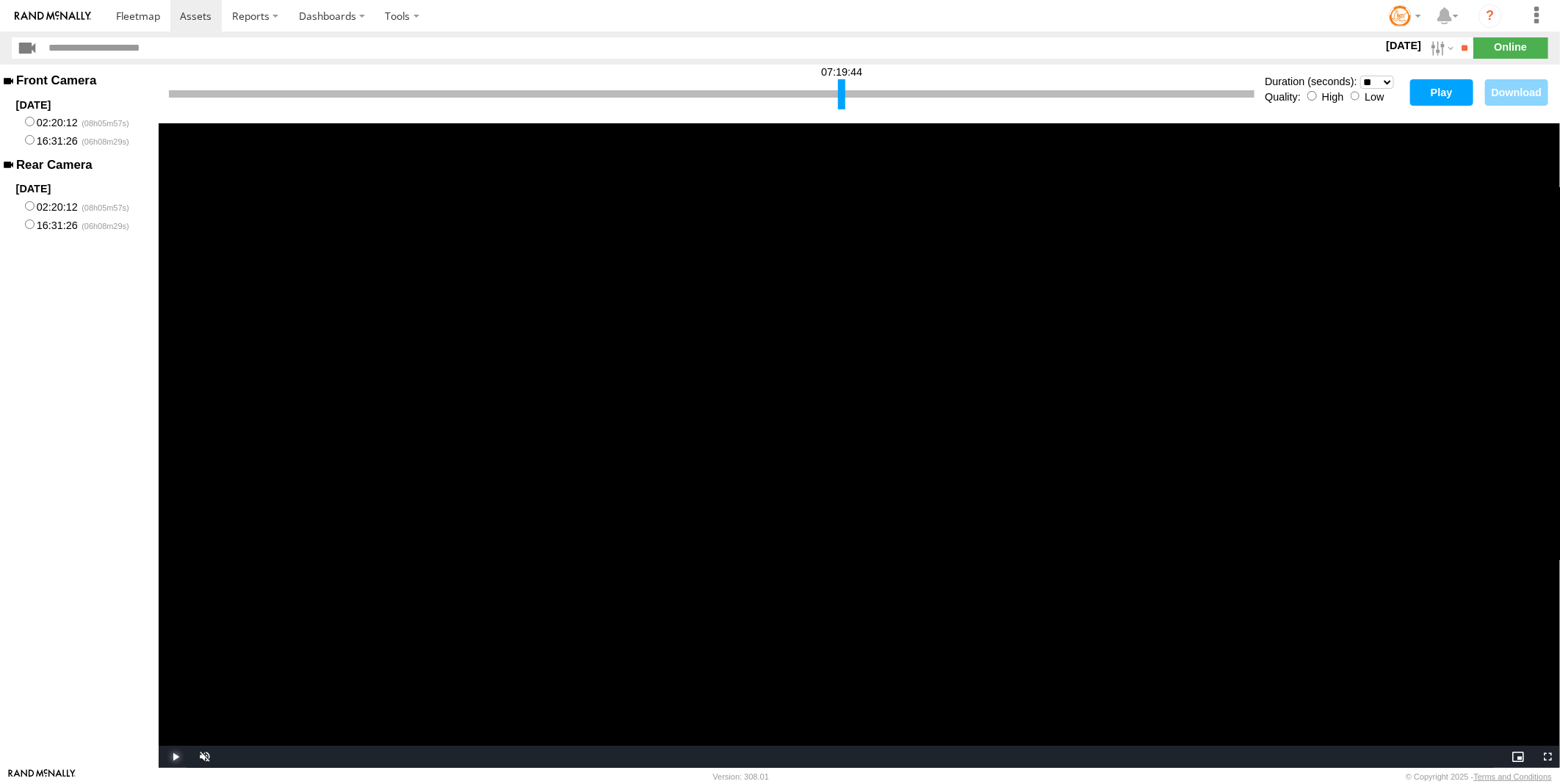
click at [174, 757] on span "Video Player" at bounding box center [174, 757] width 30 height 0
click at [174, 757] on span "Video Player" at bounding box center [174, 757] width 30 height 0
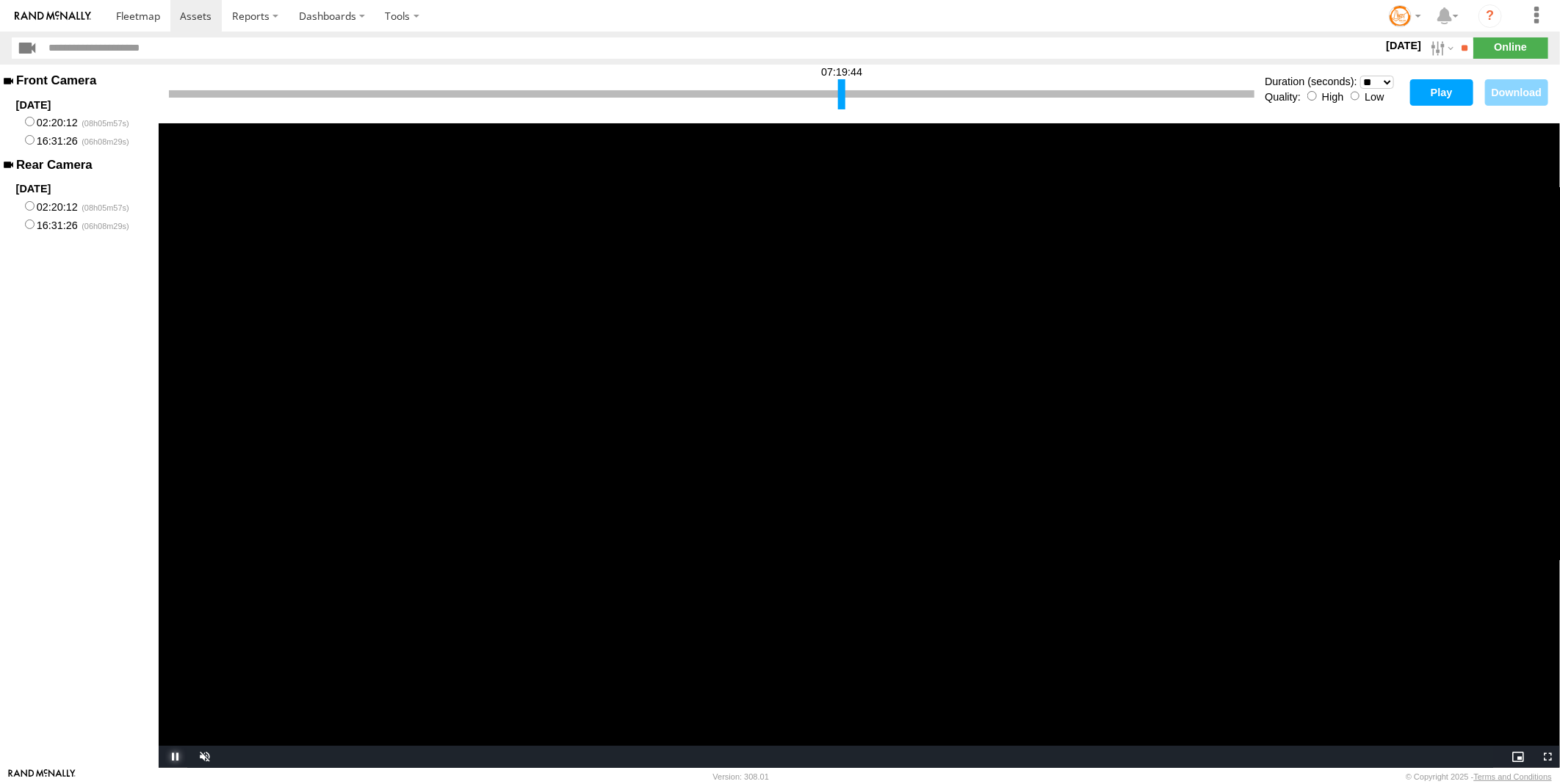
click at [174, 757] on span "Video Player" at bounding box center [174, 757] width 30 height 0
click at [171, 757] on span "Video Player" at bounding box center [174, 757] width 30 height 0
click at [174, 757] on span "Video Player" at bounding box center [174, 757] width 30 height 0
click at [176, 757] on span "Video Player" at bounding box center [174, 757] width 30 height 0
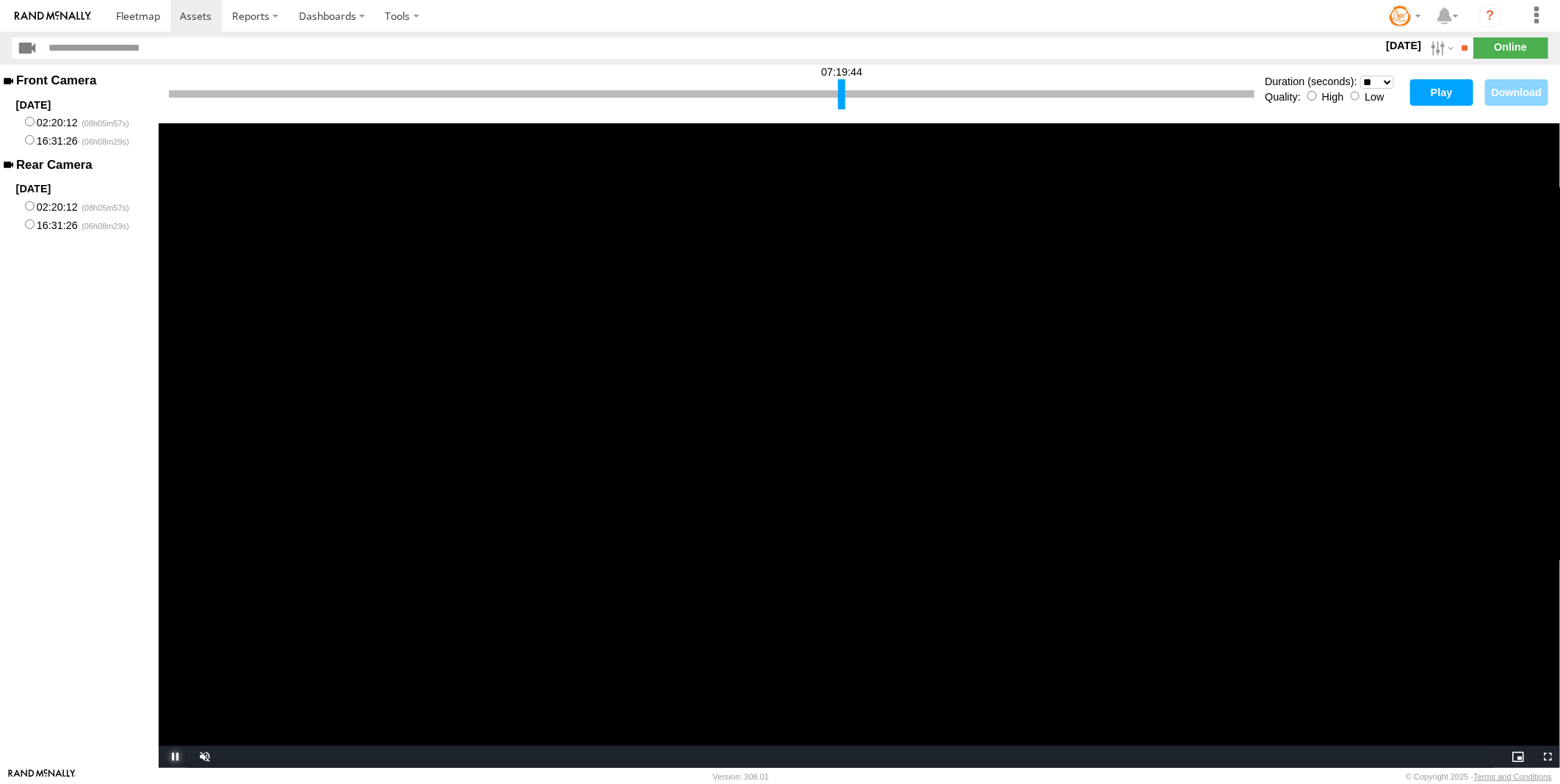
click at [176, 757] on span "Video Player" at bounding box center [174, 757] width 30 height 0
click at [843, 98] on div at bounding box center [842, 94] width 7 height 30
click at [174, 757] on span "Video Player" at bounding box center [174, 757] width 30 height 0
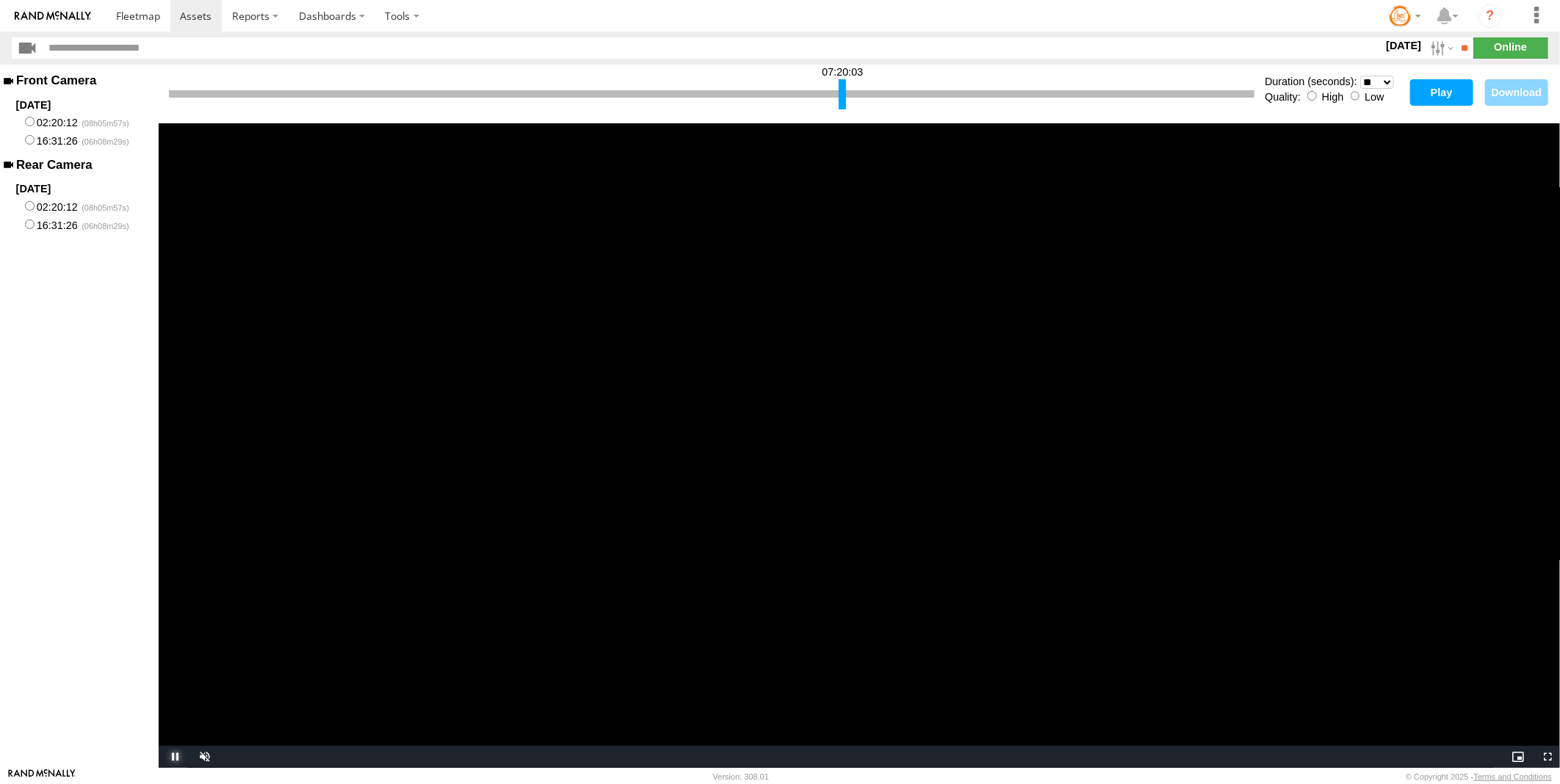
click at [174, 757] on span "Video Player" at bounding box center [174, 757] width 30 height 0
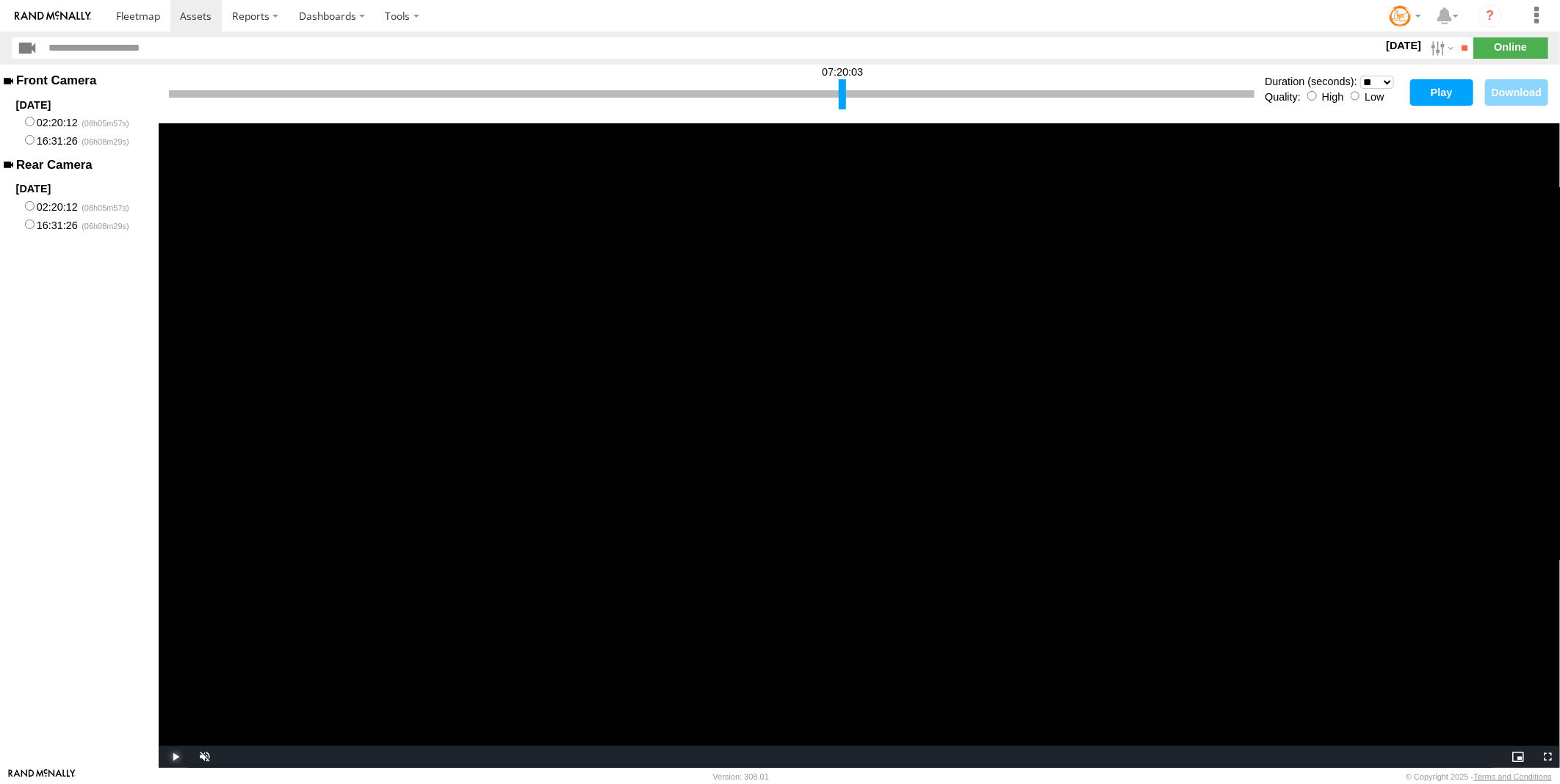
click at [174, 757] on span "Video Player" at bounding box center [174, 757] width 30 height 0
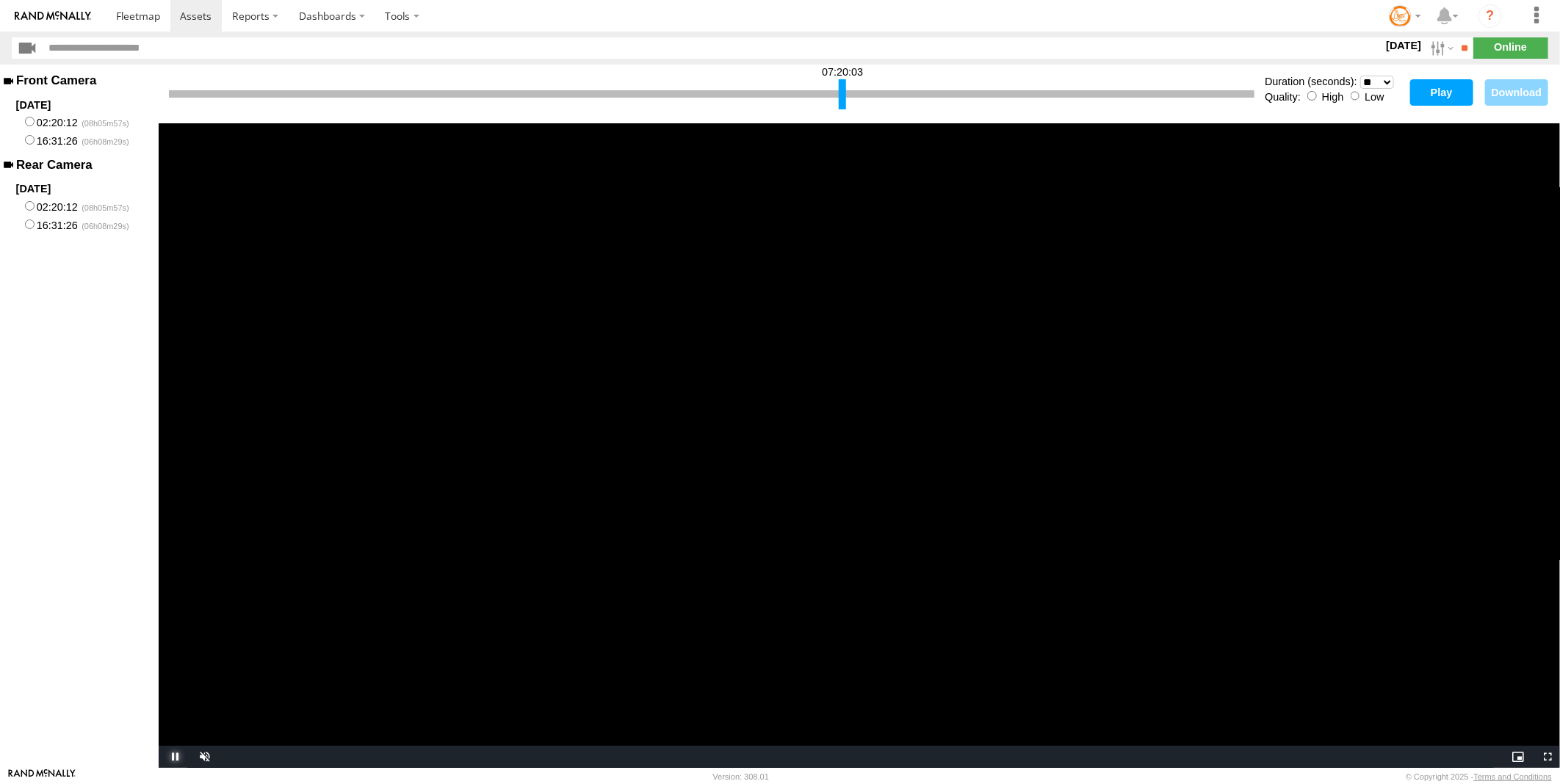
click at [174, 757] on span "Video Player" at bounding box center [174, 757] width 30 height 0
click at [175, 757] on span "Video Player" at bounding box center [174, 757] width 30 height 0
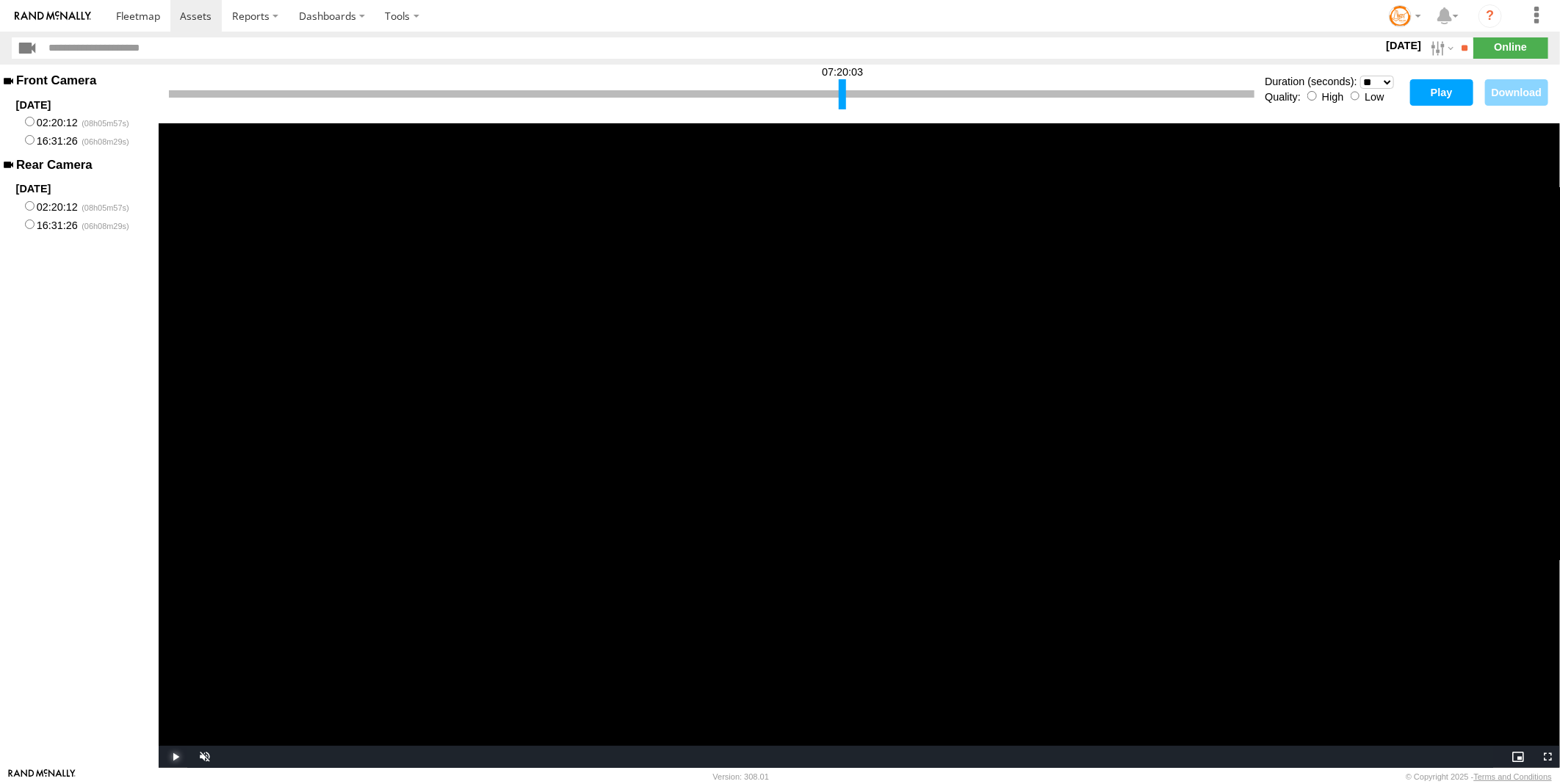
click at [174, 757] on span "Video Player" at bounding box center [174, 757] width 30 height 0
click at [175, 757] on span "Video Player" at bounding box center [174, 757] width 30 height 0
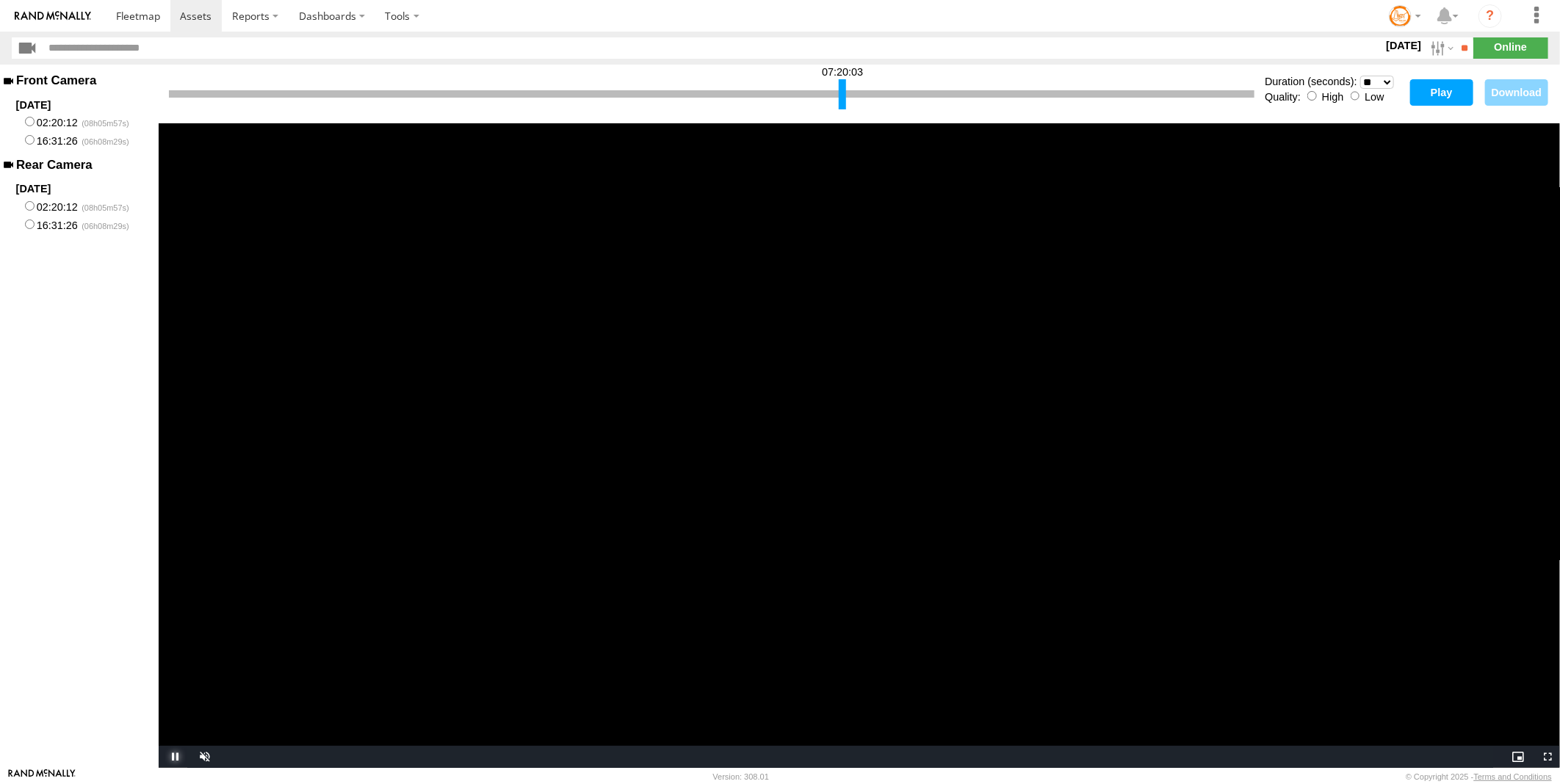
click at [175, 757] on span "Video Player" at bounding box center [174, 757] width 30 height 0
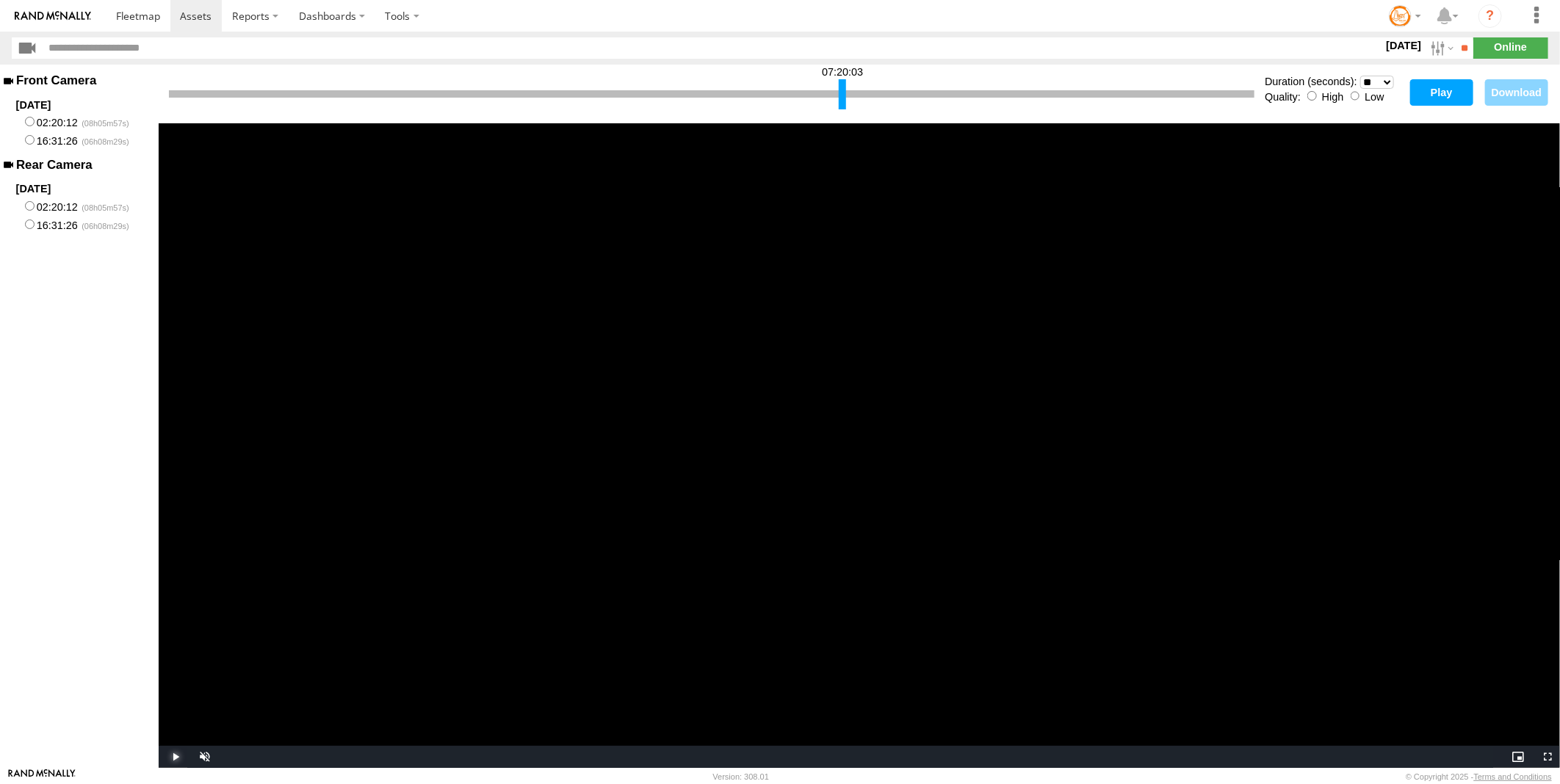
click at [175, 757] on span "Video Player" at bounding box center [174, 757] width 30 height 0
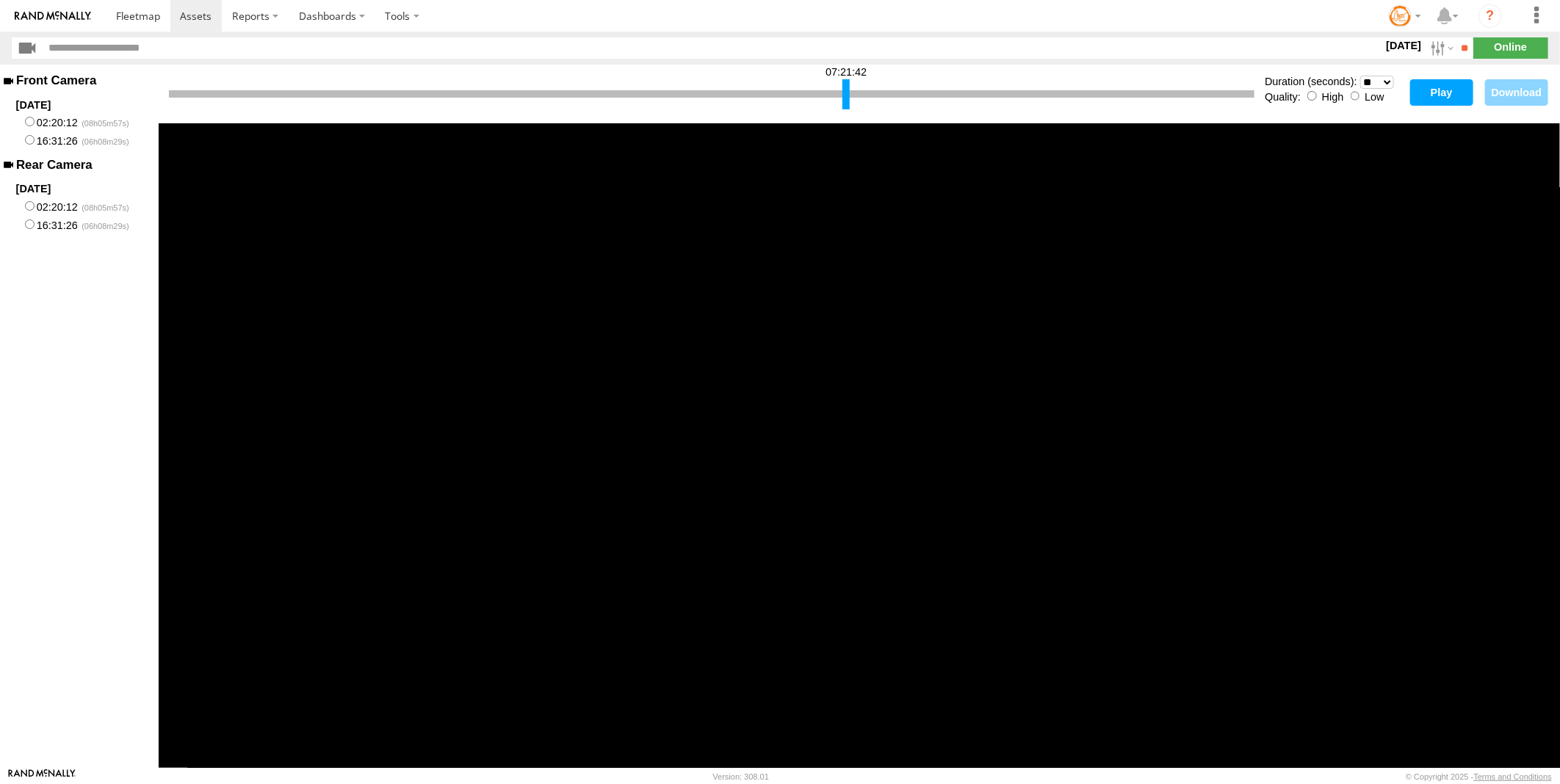
click at [843, 88] on div at bounding box center [846, 94] width 7 height 30
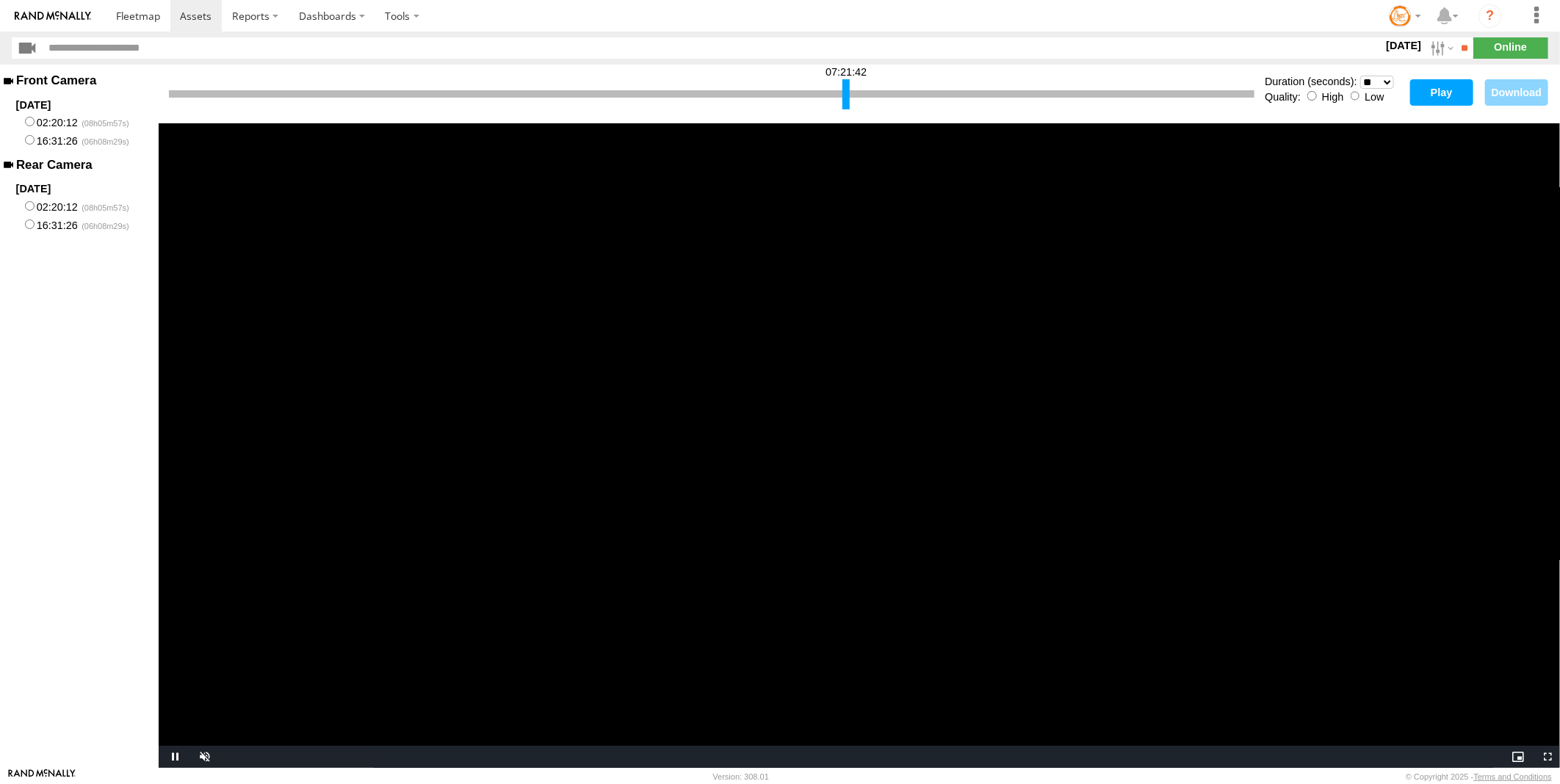
click at [1438, 85] on button "Play" at bounding box center [1442, 92] width 63 height 27
click at [845, 96] on div at bounding box center [844, 94] width 7 height 30
click at [1429, 96] on button "Play" at bounding box center [1442, 92] width 63 height 27
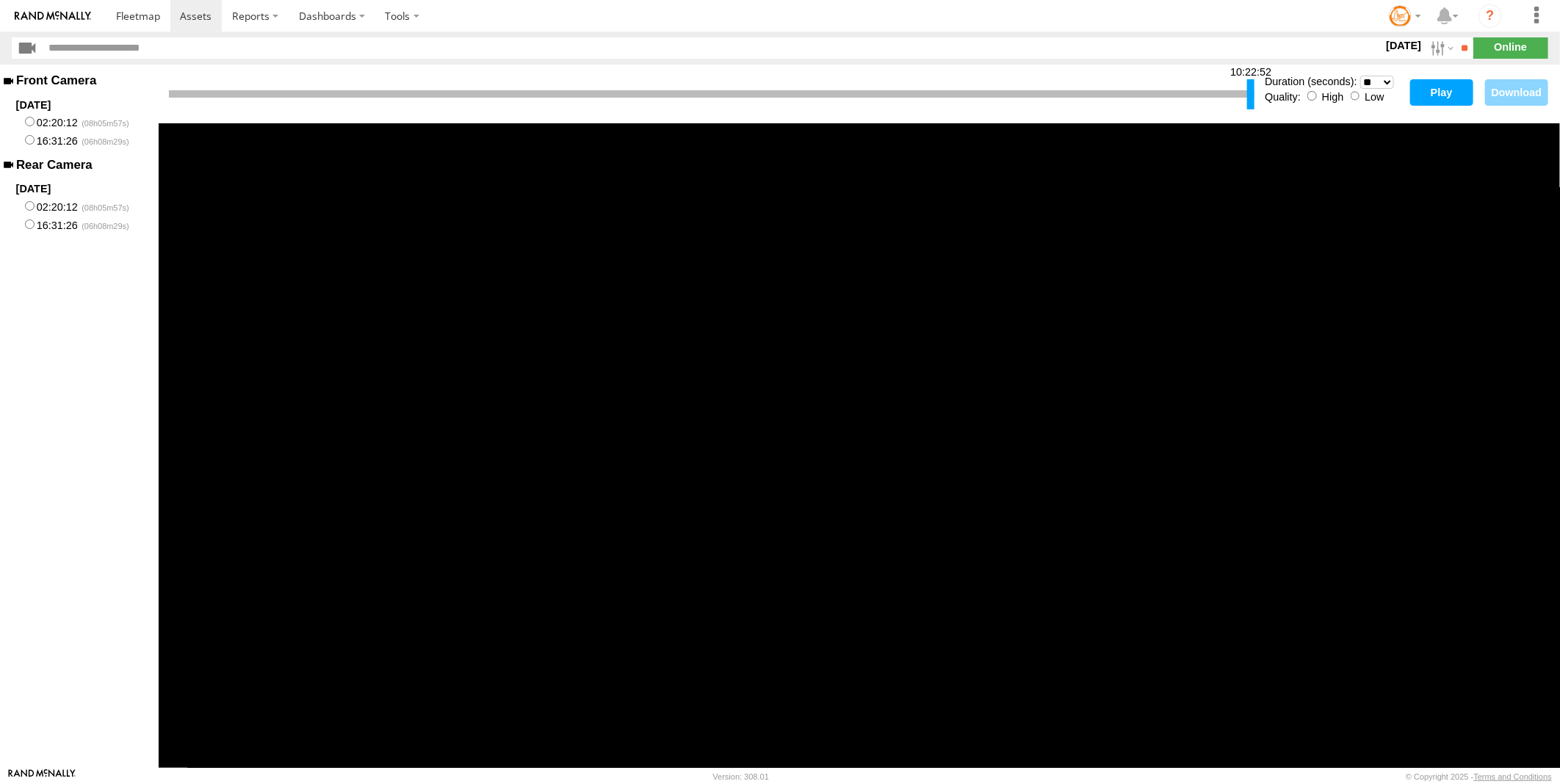
click at [1440, 91] on button "Play" at bounding box center [1442, 92] width 63 height 27
drag, startPoint x: 1245, startPoint y: 83, endPoint x: 942, endPoint y: 89, distance: 303.1
click at [942, 89] on div "10:22:52" at bounding box center [712, 95] width 1085 height 38
drag, startPoint x: 1249, startPoint y: 101, endPoint x: 840, endPoint y: 91, distance: 409.1
click at [840, 91] on div at bounding box center [841, 94] width 7 height 30
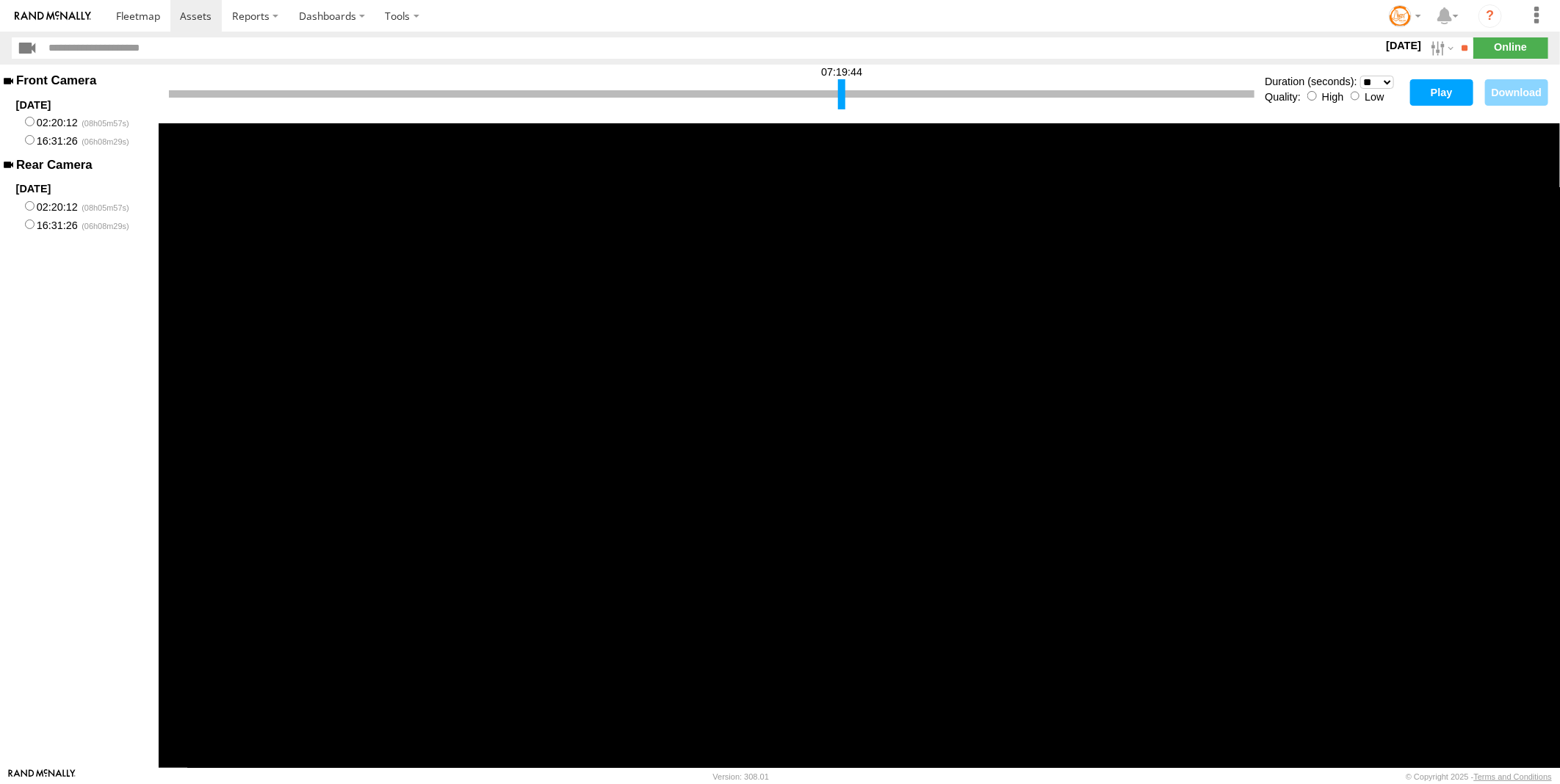
click at [1455, 93] on button "Play" at bounding box center [1442, 92] width 63 height 27
click at [1442, 91] on button "Play" at bounding box center [1442, 92] width 63 height 27
click at [1443, 87] on button "Play" at bounding box center [1442, 92] width 63 height 27
click at [842, 104] on div at bounding box center [843, 94] width 7 height 30
click at [1448, 87] on button "Play" at bounding box center [1442, 92] width 63 height 27
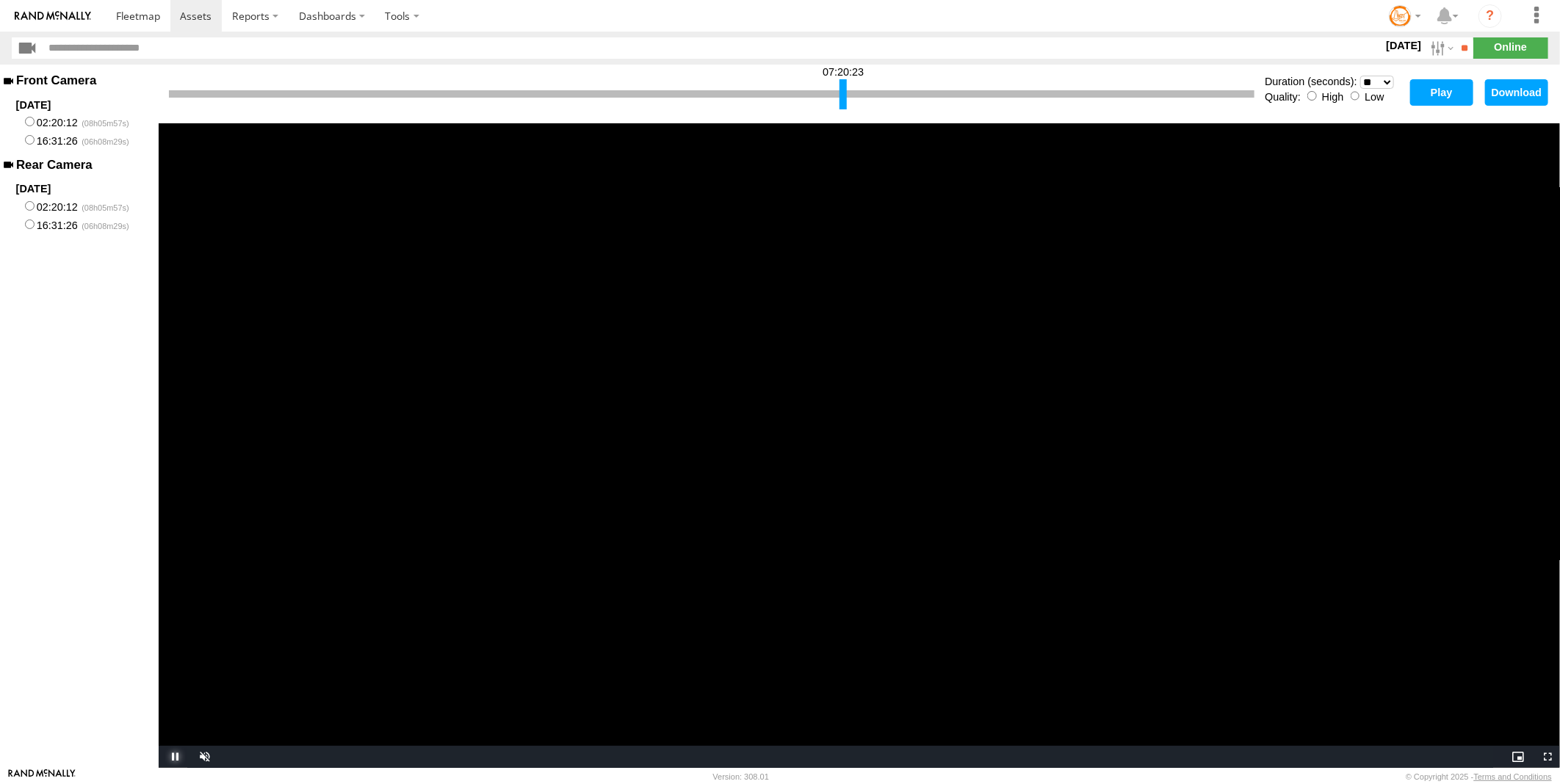
click at [172, 757] on span "Video Player" at bounding box center [174, 757] width 30 height 0
click at [837, 100] on div at bounding box center [839, 94] width 7 height 30
click at [841, 92] on div at bounding box center [840, 94] width 7 height 30
click at [1438, 91] on button "Play" at bounding box center [1442, 92] width 63 height 27
click at [174, 757] on span "Video Player" at bounding box center [174, 757] width 30 height 0
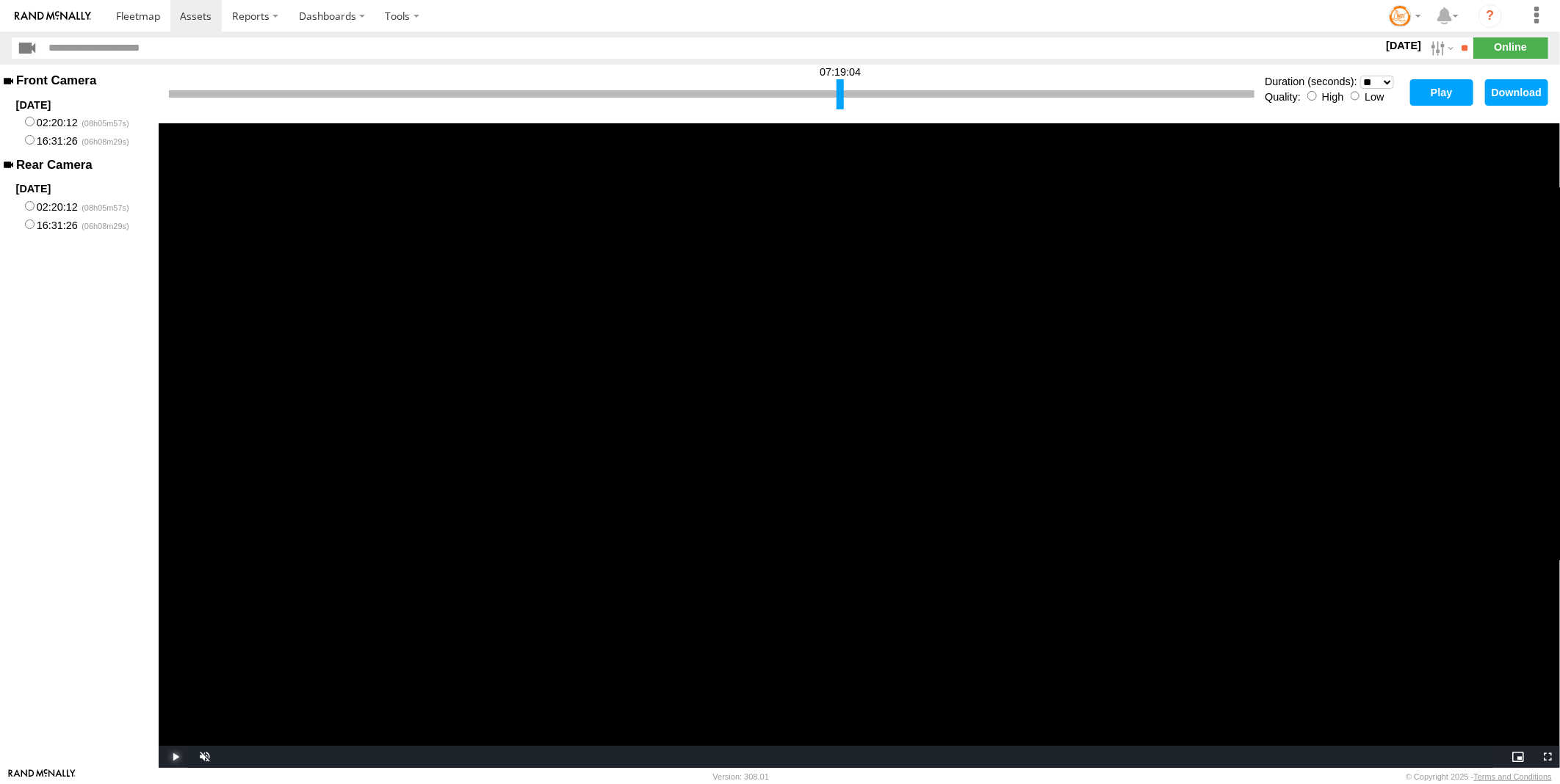
click at [174, 757] on span "Video Player" at bounding box center [174, 757] width 30 height 0
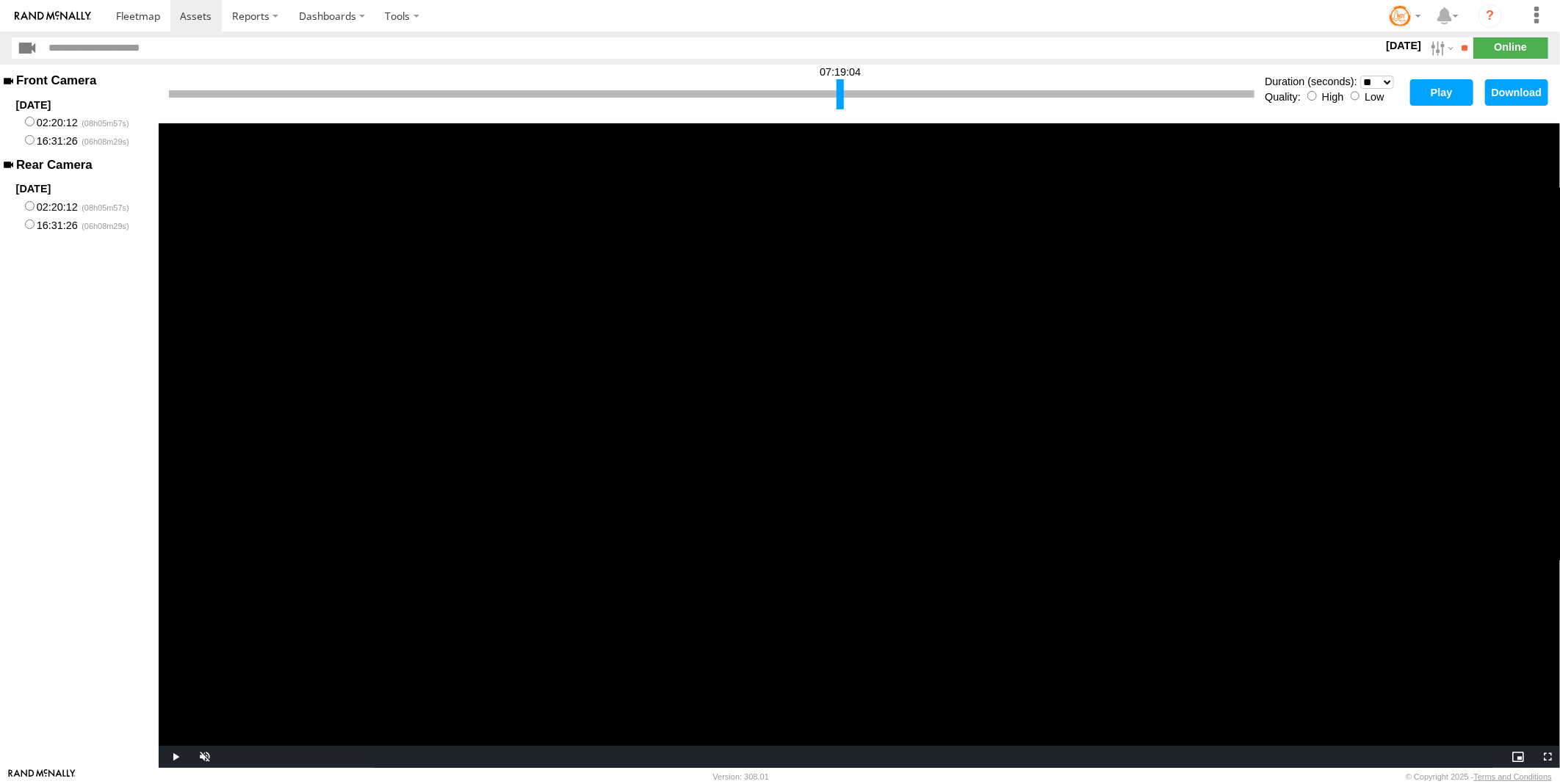
click at [1386, 79] on select "* ** ** ** ** ** ** *** *** *** ***" at bounding box center [1378, 83] width 34 height 14
select select "**"
click at [1361, 76] on select "* ** ** ** ** ** ** *** *** *** ***" at bounding box center [1378, 83] width 34 height 14
click at [1447, 89] on button "Play" at bounding box center [1442, 92] width 63 height 27
click at [203, 757] on span "Video Player" at bounding box center [203, 757] width 30 height 0
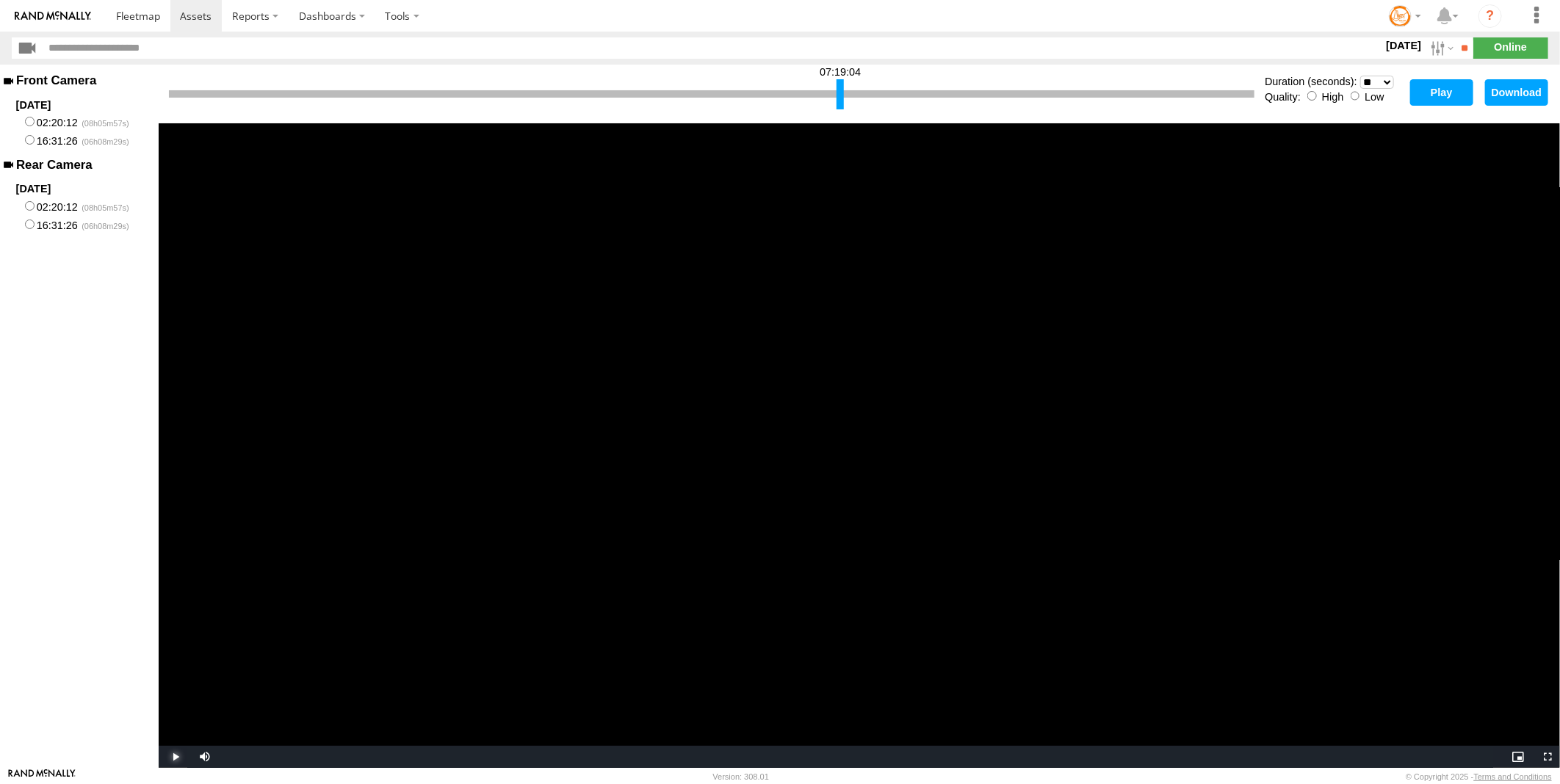
click at [174, 757] on span "Video Player" at bounding box center [174, 757] width 30 height 0
click at [176, 757] on span "Video Player" at bounding box center [174, 757] width 30 height 0
click at [175, 757] on span "Video Player" at bounding box center [174, 757] width 30 height 0
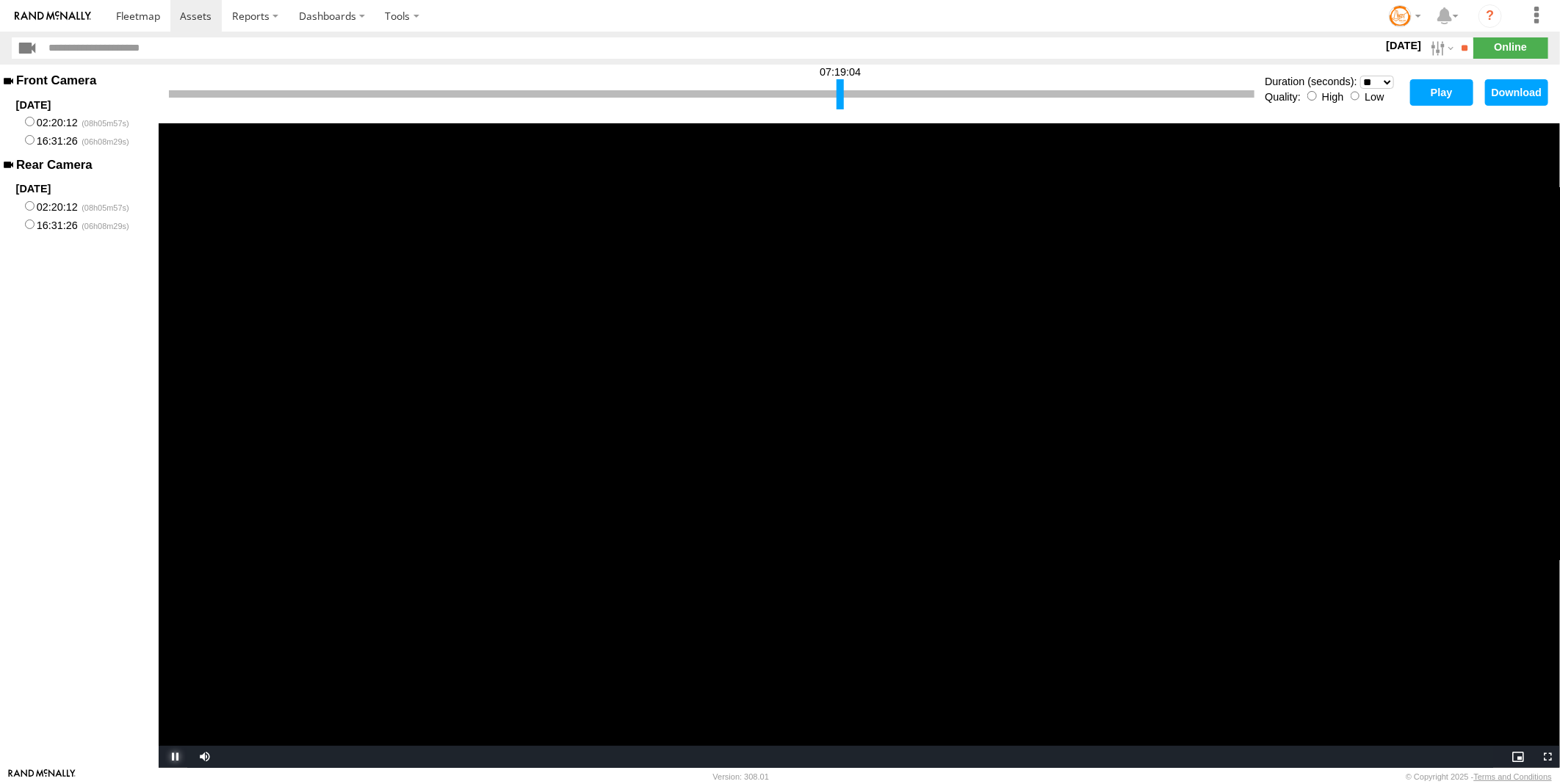
click at [175, 757] on span "Video Player" at bounding box center [174, 757] width 30 height 0
click at [174, 757] on span "Video Player" at bounding box center [174, 757] width 30 height 0
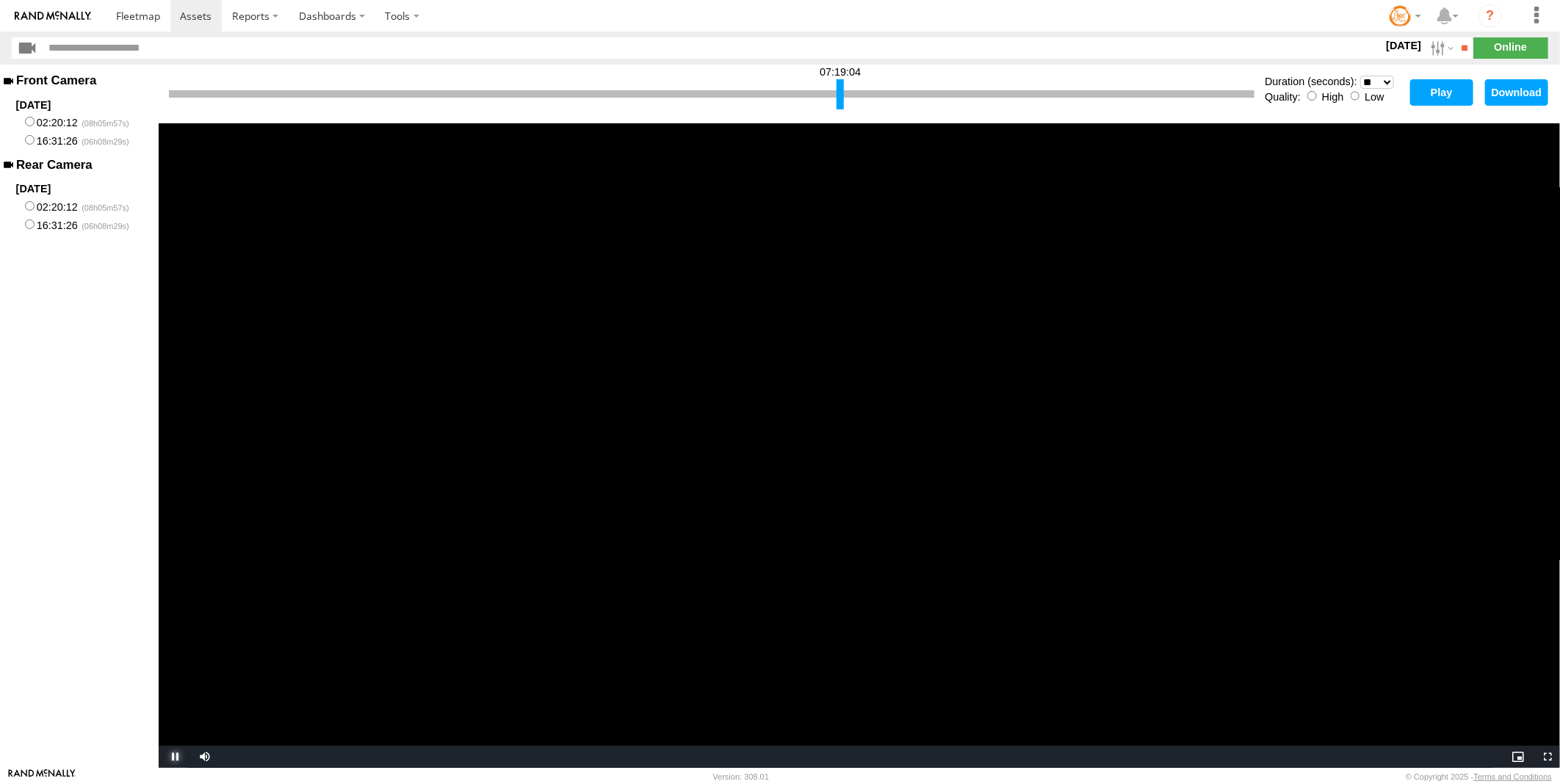
click at [174, 757] on span "Video Player" at bounding box center [174, 757] width 30 height 0
click at [1510, 89] on button "Download" at bounding box center [1517, 92] width 63 height 27
click at [1502, 90] on button "Download" at bounding box center [1517, 92] width 63 height 27
click at [1506, 90] on button "Download" at bounding box center [1517, 92] width 63 height 27
click at [358, 13] on label "Dashboards" at bounding box center [332, 16] width 87 height 31
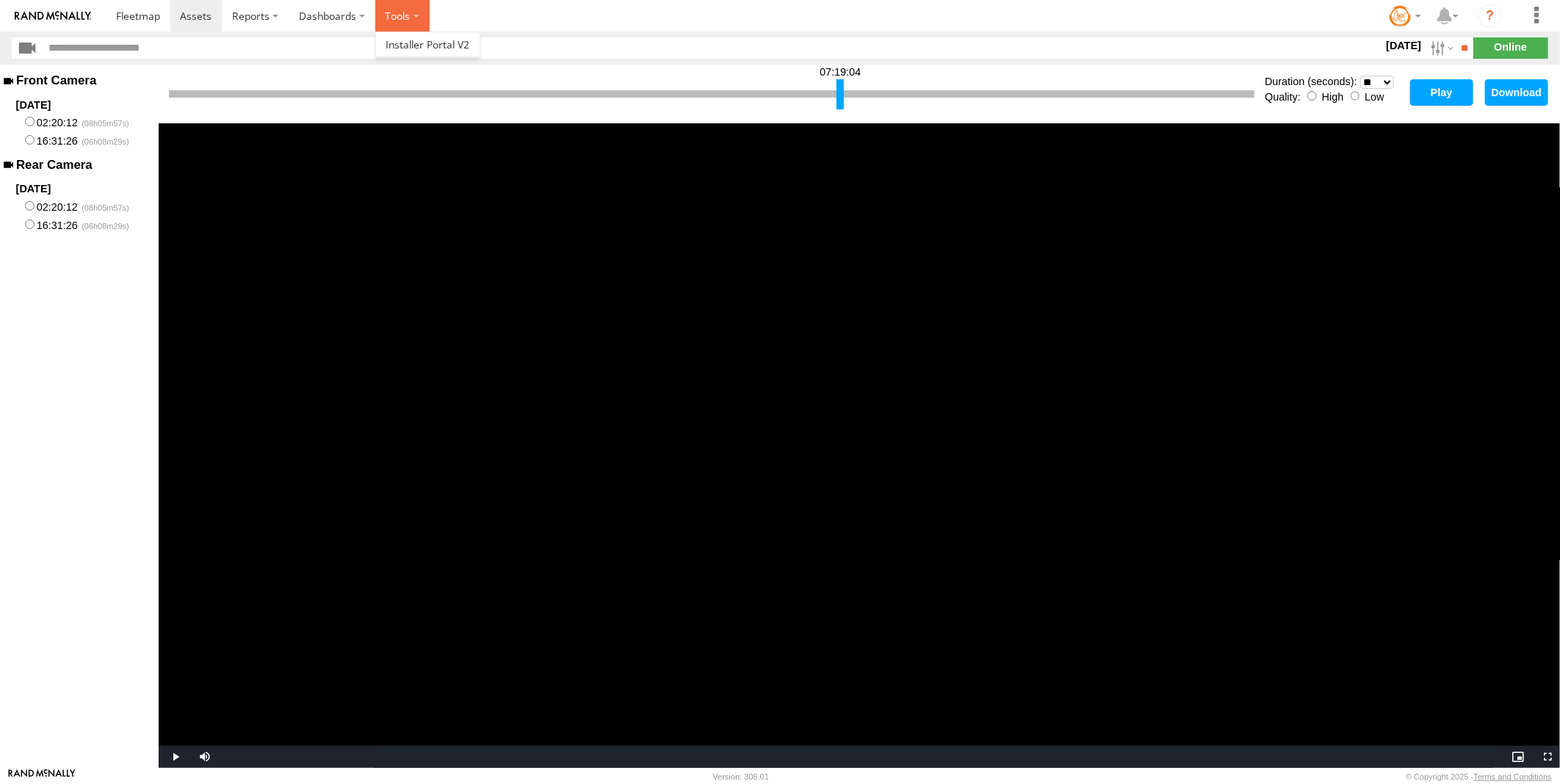
click at [418, 13] on label at bounding box center [403, 16] width 55 height 31
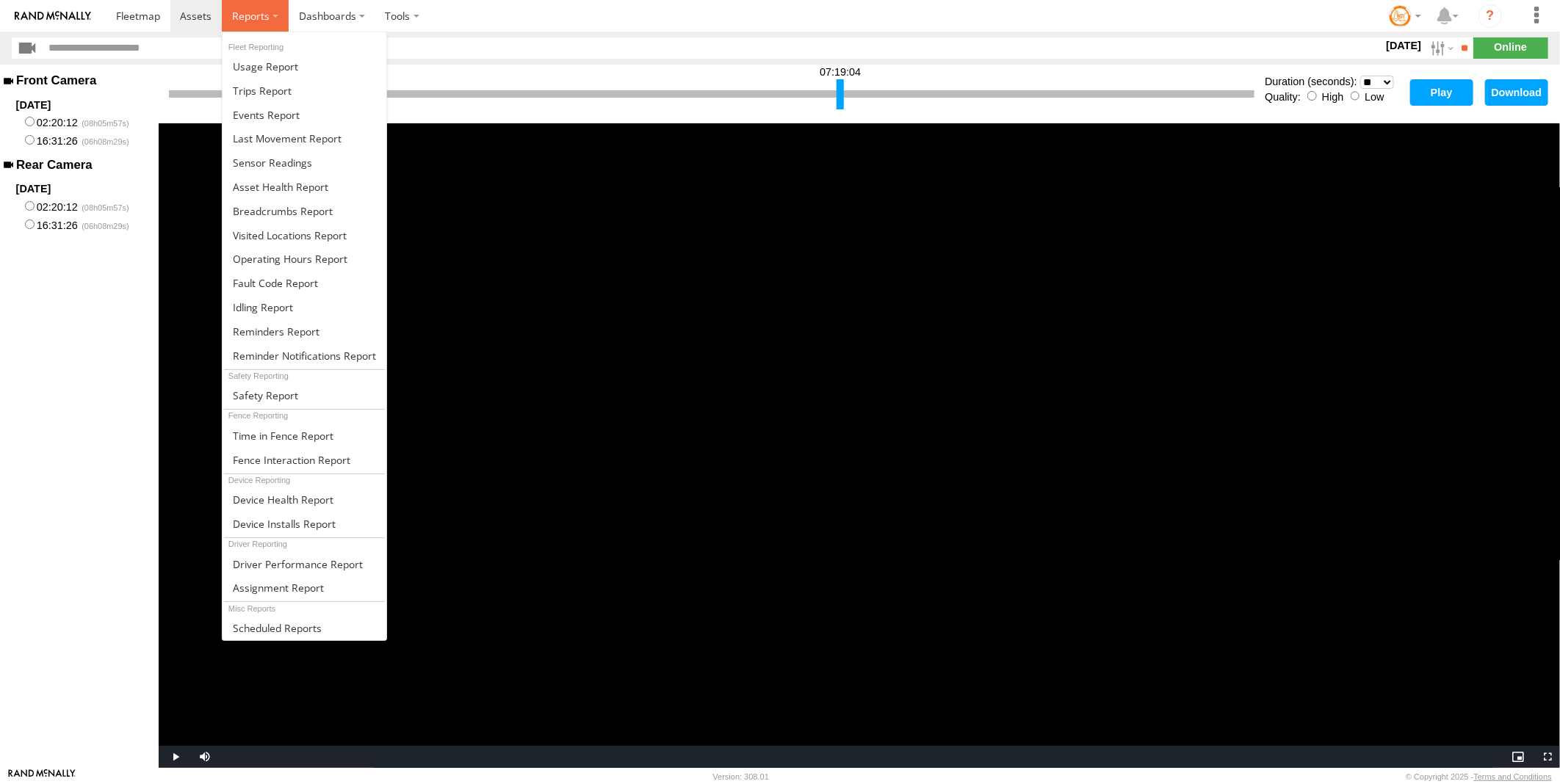
click at [274, 13] on label at bounding box center [255, 16] width 66 height 31
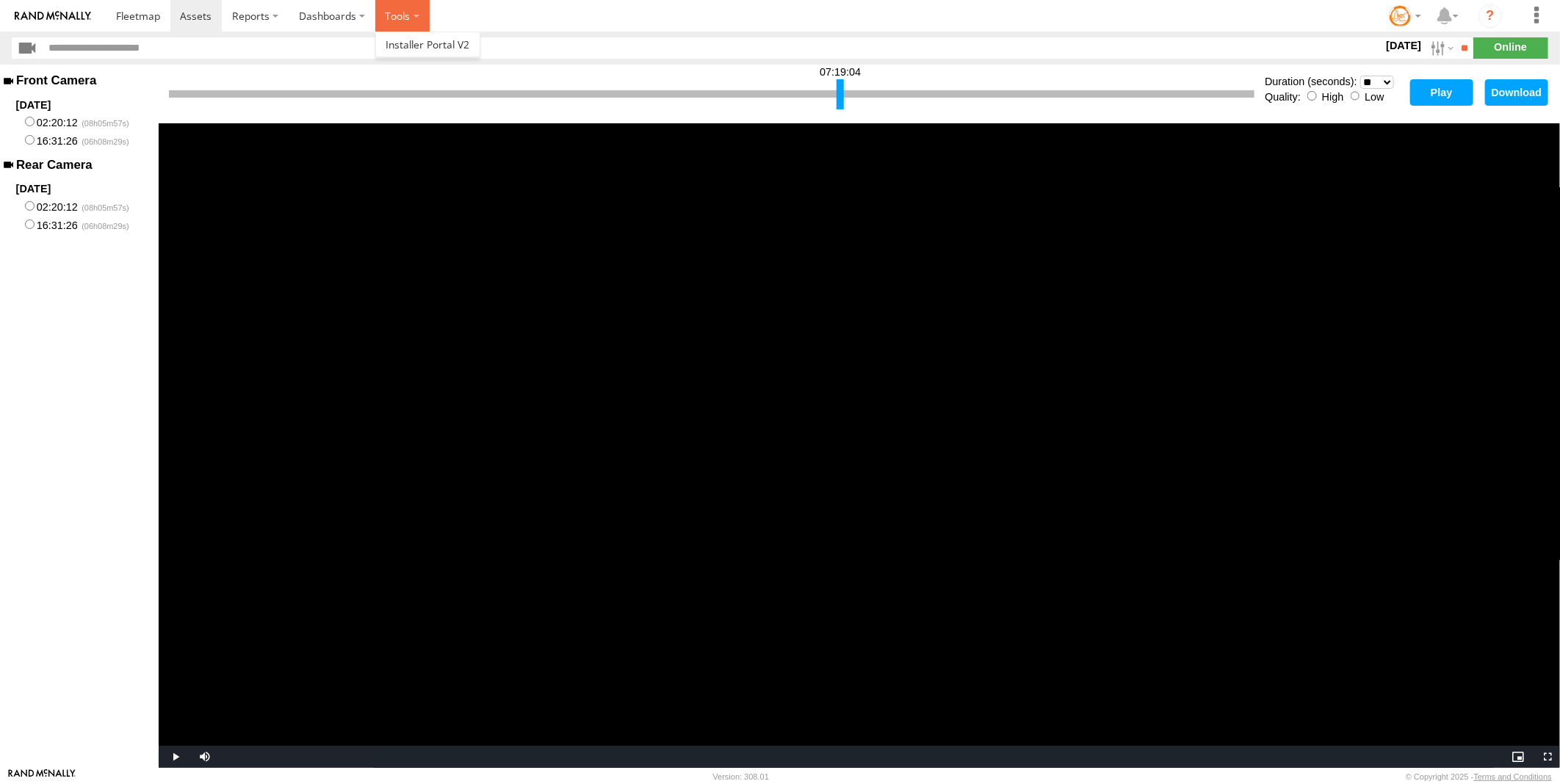
click at [418, 16] on label at bounding box center [403, 16] width 55 height 31
